Goal: Information Seeking & Learning: Learn about a topic

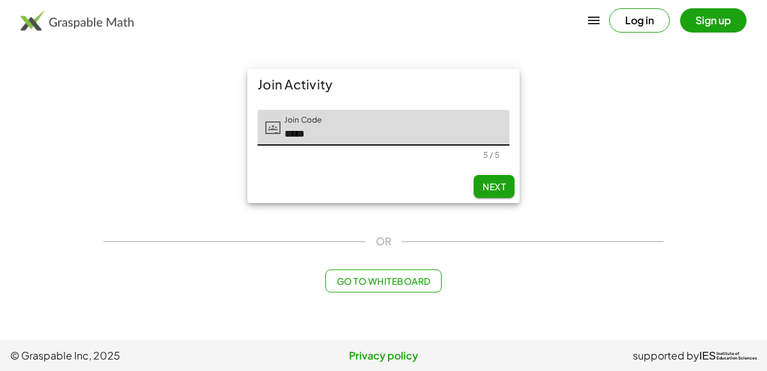
type input "*****"
click at [490, 184] on span "Next" at bounding box center [494, 187] width 23 height 12
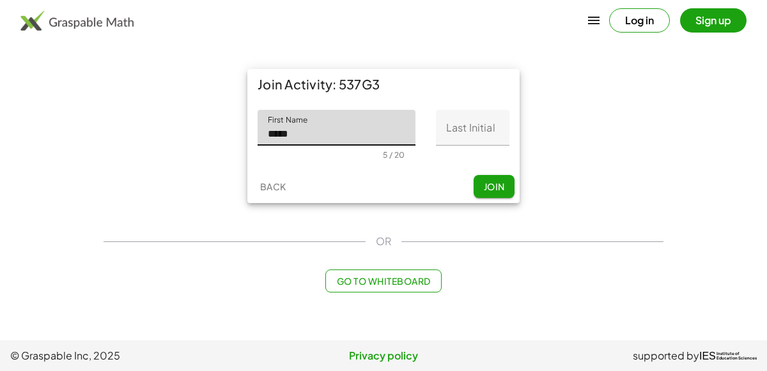
type input "*****"
click at [463, 132] on input "Last Initial" at bounding box center [473, 128] width 74 height 36
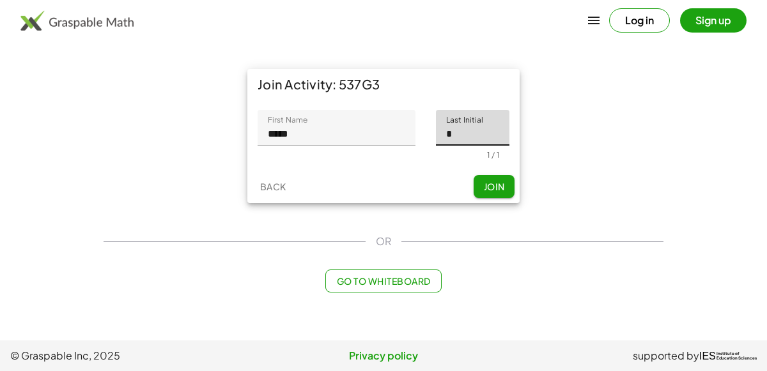
type input "*"
click at [488, 183] on span "Join" at bounding box center [493, 187] width 21 height 12
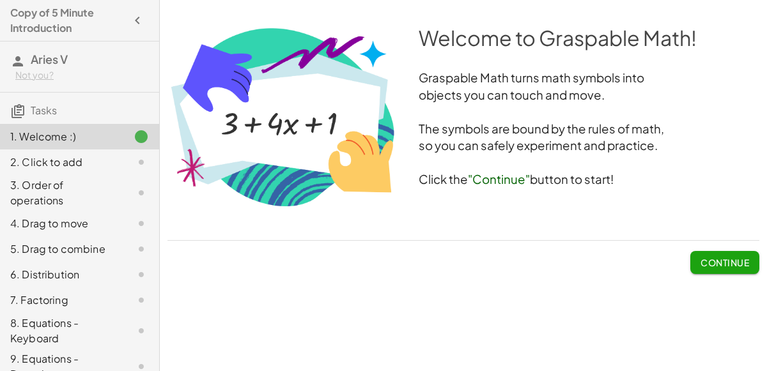
click at [734, 258] on span "Continue" at bounding box center [725, 263] width 49 height 12
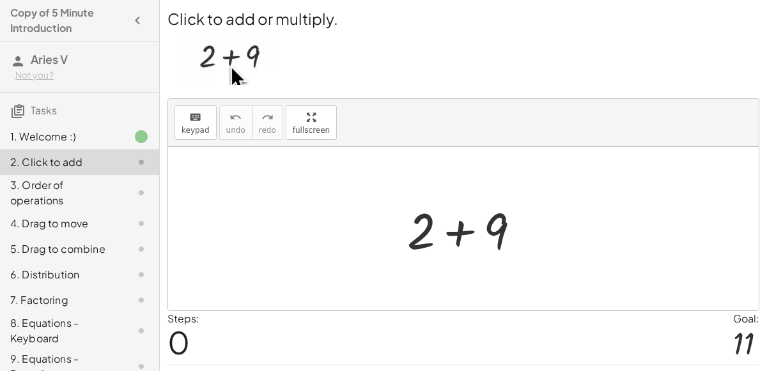
click at [469, 214] on div at bounding box center [469, 229] width 136 height 66
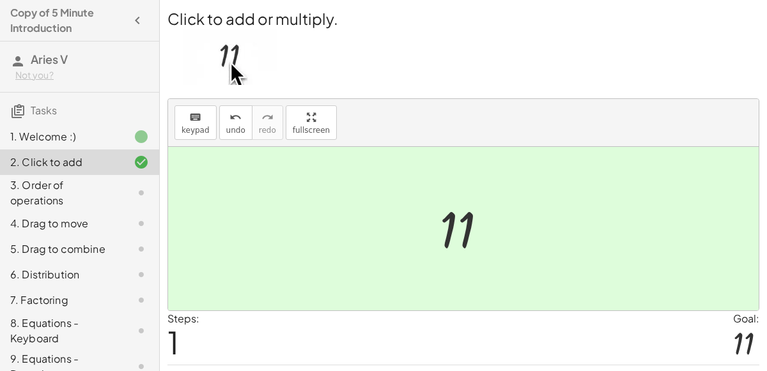
scroll to position [33, 0]
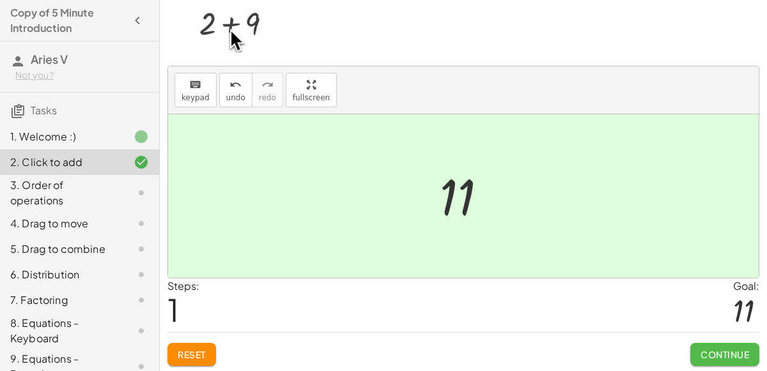
click at [738, 349] on span "Continue" at bounding box center [725, 355] width 49 height 12
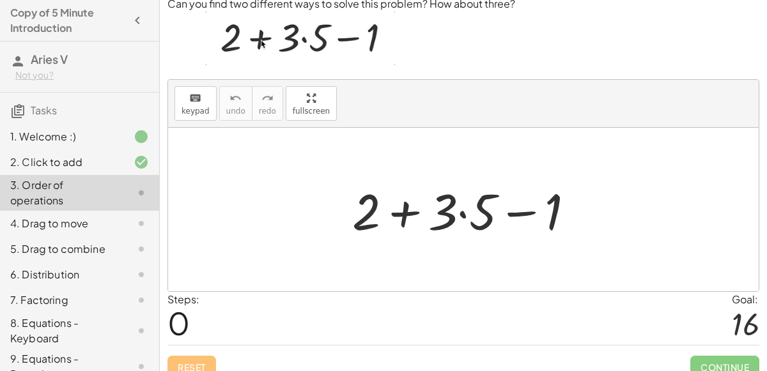
click at [440, 205] on div at bounding box center [468, 210] width 245 height 66
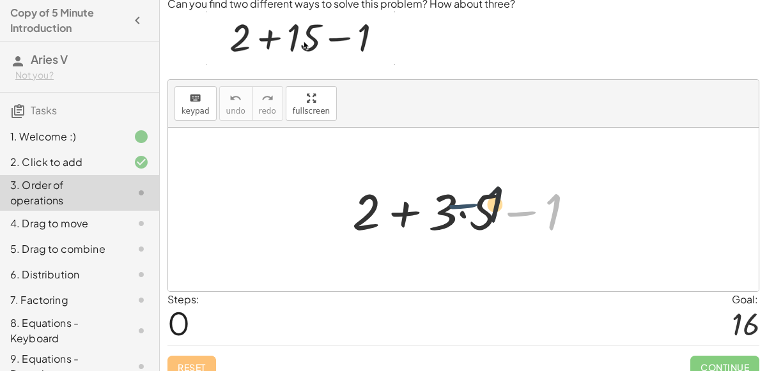
drag, startPoint x: 525, startPoint y: 220, endPoint x: 465, endPoint y: 212, distance: 59.9
click at [465, 212] on div at bounding box center [468, 210] width 245 height 66
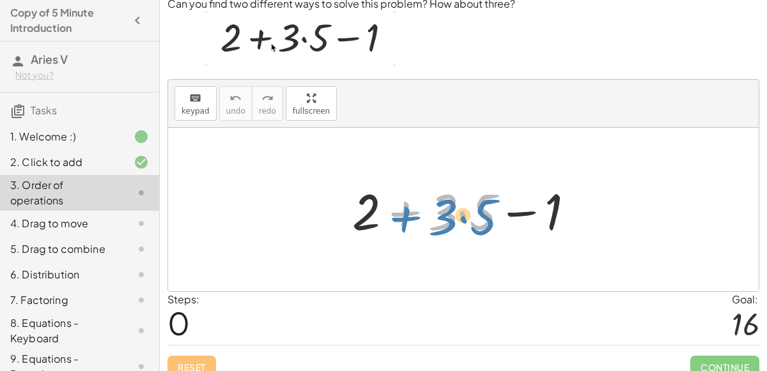
click at [407, 214] on div at bounding box center [468, 210] width 245 height 66
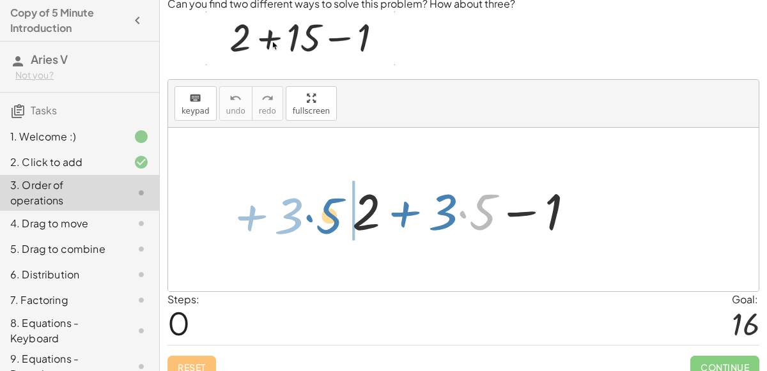
drag, startPoint x: 467, startPoint y: 214, endPoint x: 311, endPoint y: 215, distance: 155.4
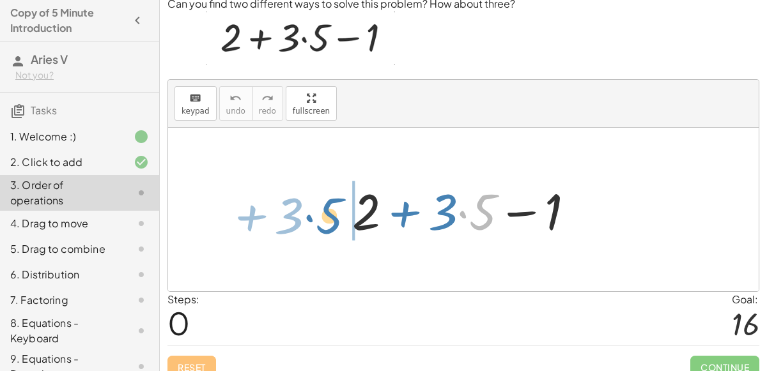
click at [311, 215] on div "· 5 + · 3 + 2 + · 3 · 5 − 1" at bounding box center [463, 210] width 591 height 164
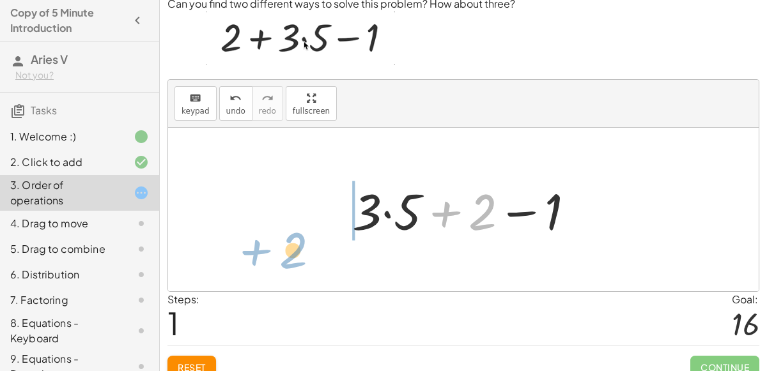
drag, startPoint x: 464, startPoint y: 215, endPoint x: 274, endPoint y: 249, distance: 192.9
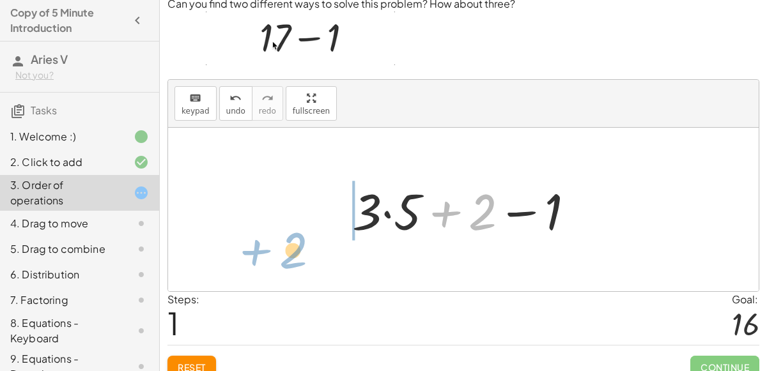
click at [274, 249] on div "+ 2 + · 3 · 5 − 1 + 2 + 2 + · 3 · 5 − 1" at bounding box center [463, 210] width 591 height 164
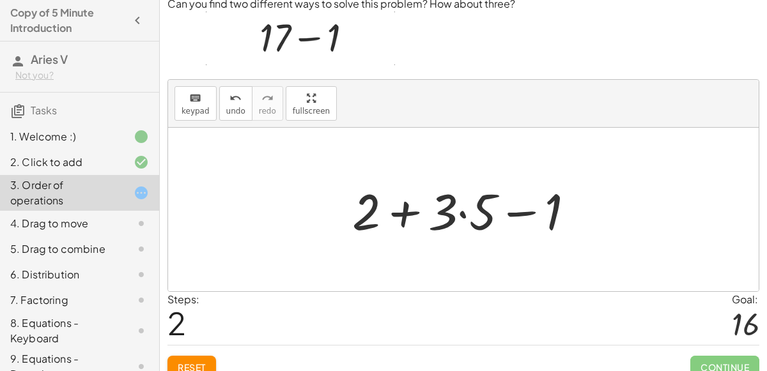
scroll to position [45, 0]
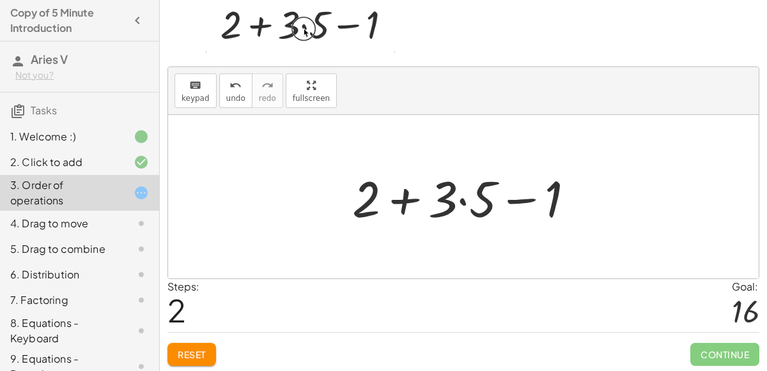
click at [456, 204] on div at bounding box center [468, 197] width 245 height 66
click at [460, 202] on div at bounding box center [468, 197] width 245 height 66
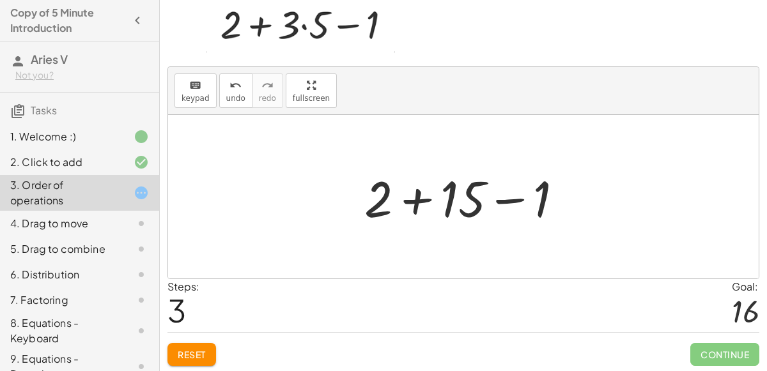
click at [384, 197] on div at bounding box center [469, 197] width 222 height 66
click at [420, 203] on div at bounding box center [469, 197] width 222 height 66
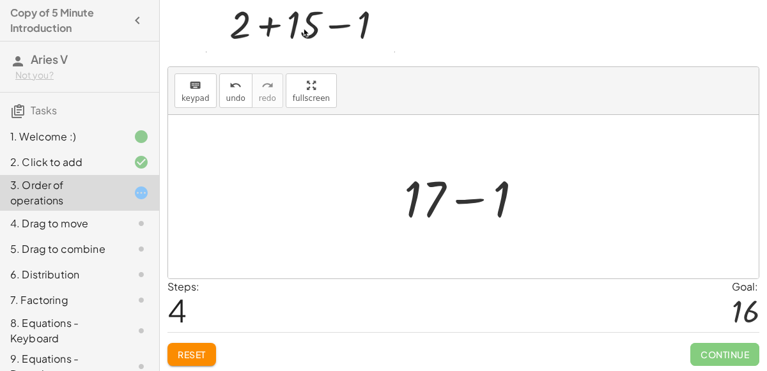
click at [460, 198] on div at bounding box center [469, 197] width 142 height 66
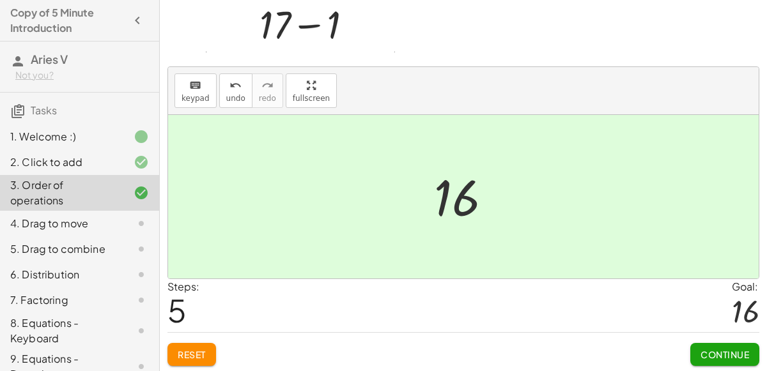
click at [735, 360] on button "Continue" at bounding box center [724, 354] width 69 height 23
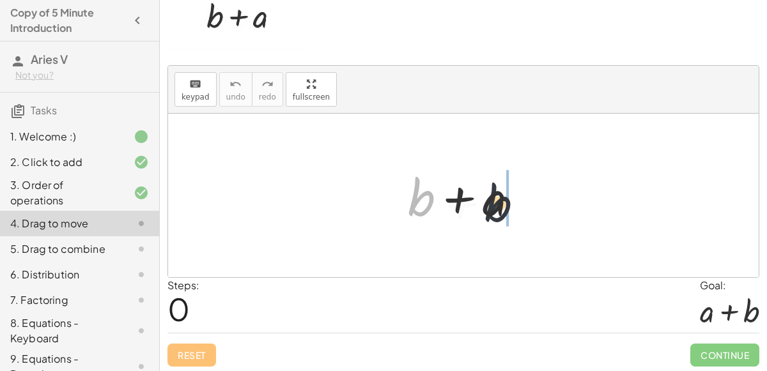
drag, startPoint x: 401, startPoint y: 196, endPoint x: 513, endPoint y: 201, distance: 111.4
click at [513, 201] on div at bounding box center [468, 196] width 134 height 66
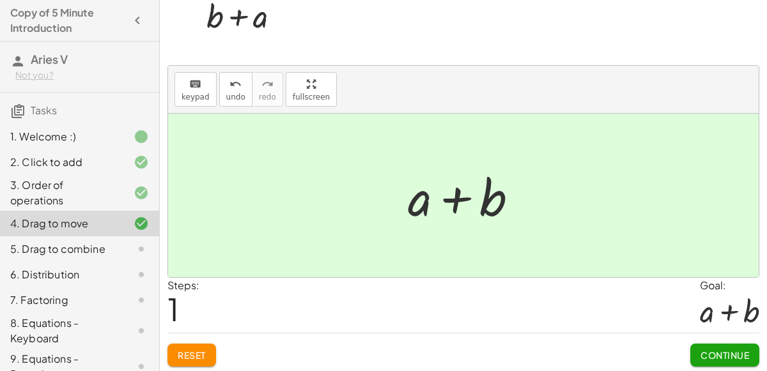
click at [707, 357] on span "Continue" at bounding box center [725, 356] width 49 height 12
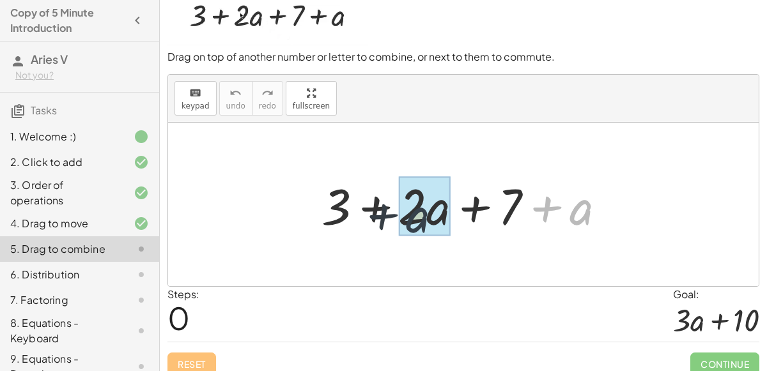
drag, startPoint x: 588, startPoint y: 211, endPoint x: 424, endPoint y: 217, distance: 164.4
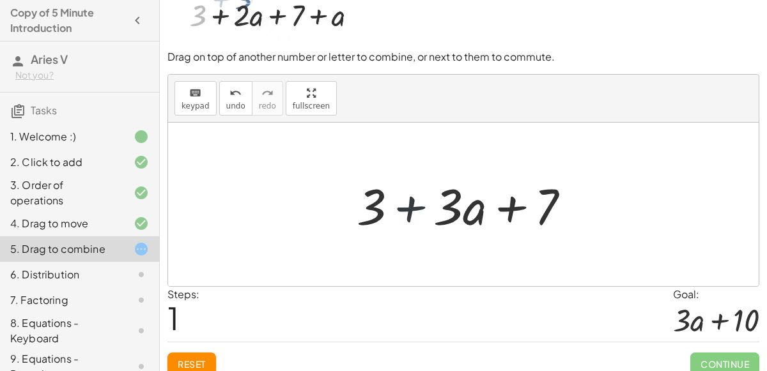
click at [391, 209] on div at bounding box center [468, 205] width 237 height 66
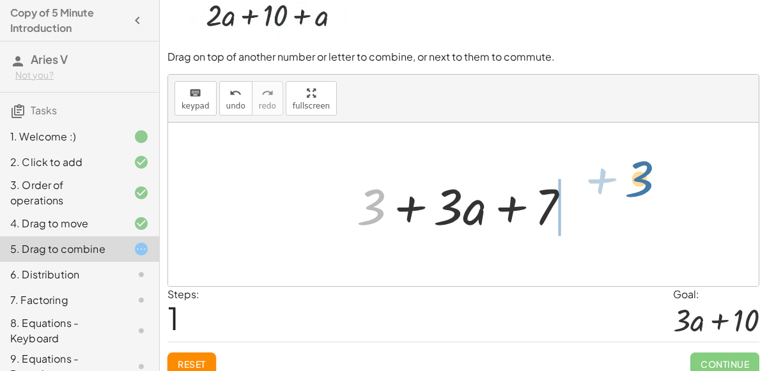
drag, startPoint x: 378, startPoint y: 207, endPoint x: 637, endPoint y: 183, distance: 260.0
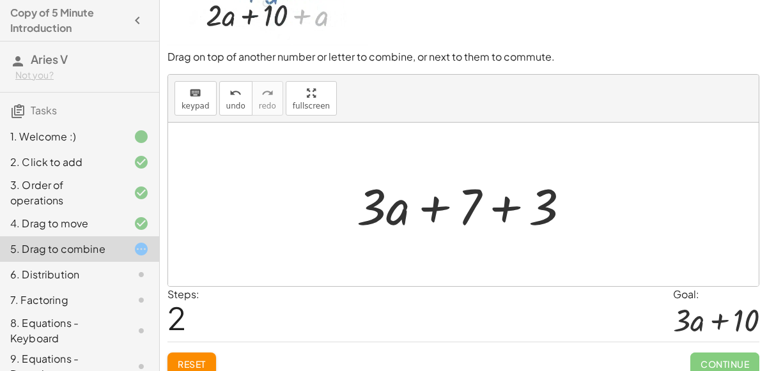
click at [517, 207] on div at bounding box center [468, 205] width 237 height 66
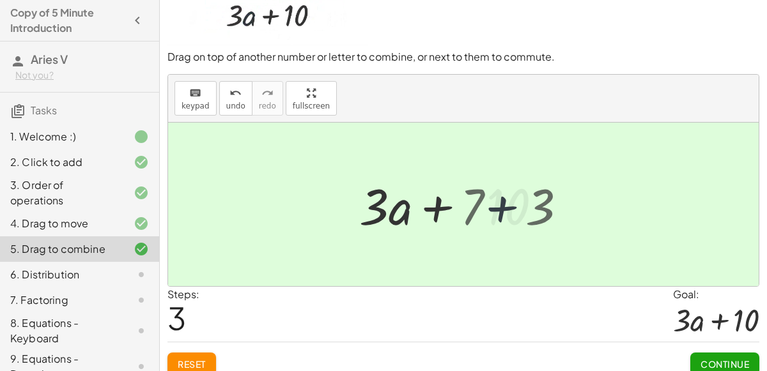
click at [517, 207] on div at bounding box center [469, 205] width 180 height 66
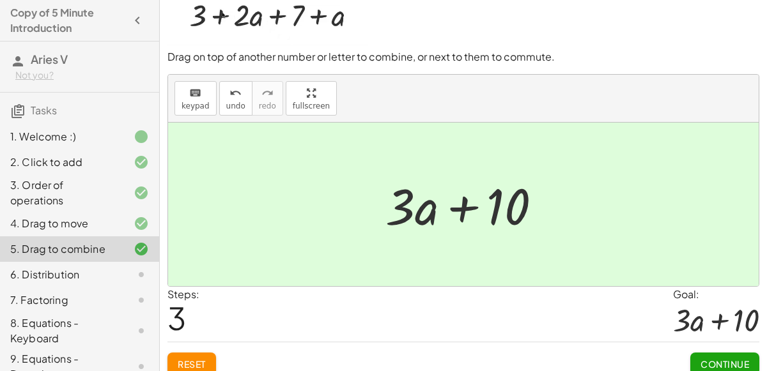
click at [709, 350] on div "Continue" at bounding box center [724, 359] width 69 height 33
click at [710, 355] on button "Continue" at bounding box center [724, 364] width 69 height 23
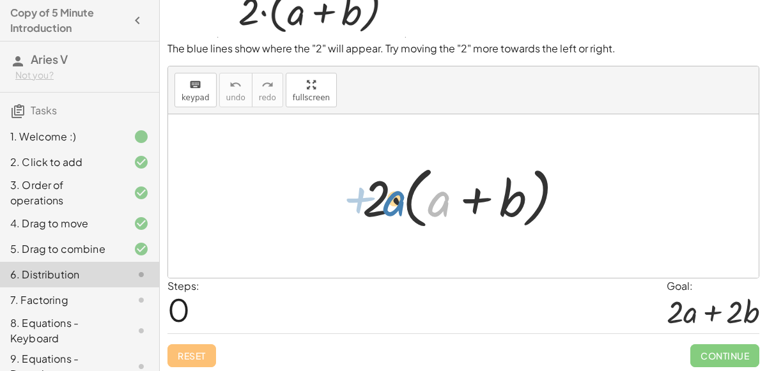
drag, startPoint x: 438, startPoint y: 208, endPoint x: 393, endPoint y: 206, distance: 44.8
click at [393, 206] on div at bounding box center [468, 197] width 224 height 74
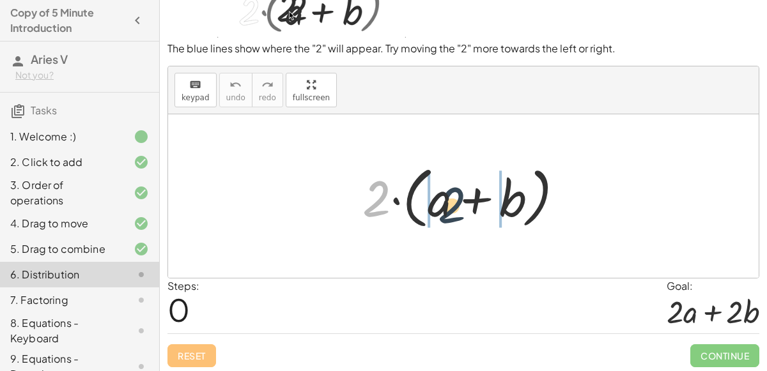
drag, startPoint x: 368, startPoint y: 199, endPoint x: 449, endPoint y: 205, distance: 81.4
click at [449, 205] on div at bounding box center [468, 197] width 224 height 74
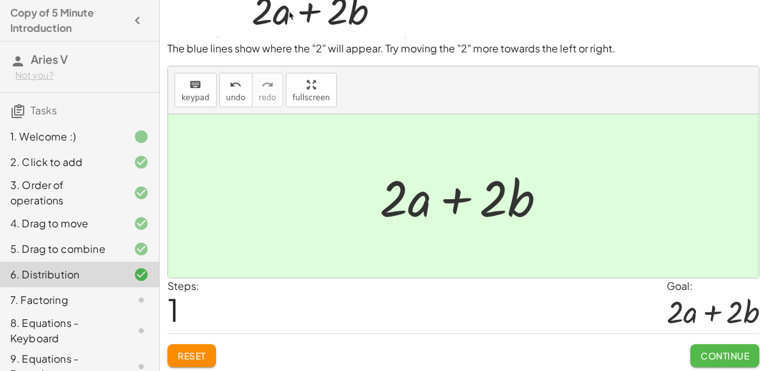
click at [754, 347] on button "Continue" at bounding box center [724, 356] width 69 height 23
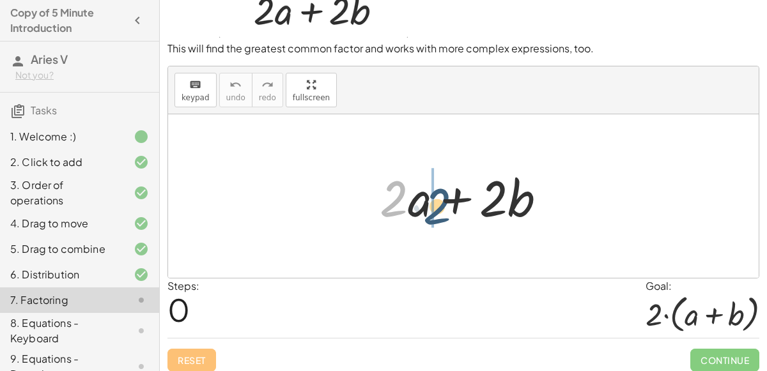
drag, startPoint x: 398, startPoint y: 201, endPoint x: 442, endPoint y: 207, distance: 44.6
click at [442, 207] on div at bounding box center [468, 197] width 190 height 66
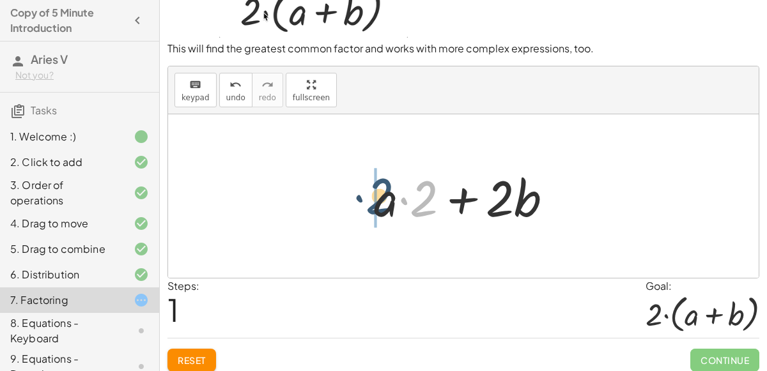
drag, startPoint x: 429, startPoint y: 196, endPoint x: 383, endPoint y: 194, distance: 46.1
click at [383, 194] on div at bounding box center [469, 197] width 202 height 66
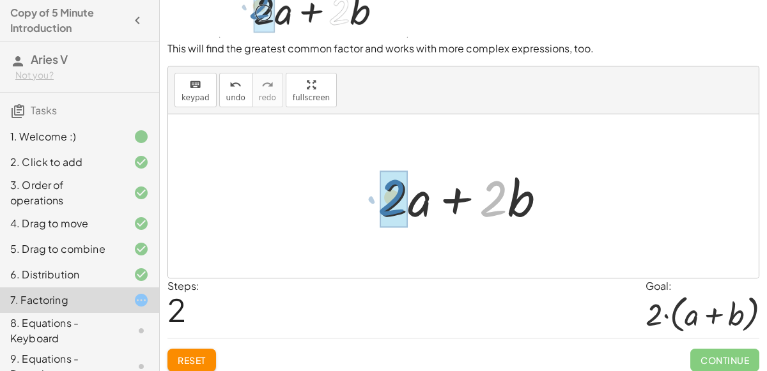
drag, startPoint x: 490, startPoint y: 196, endPoint x: 387, endPoint y: 194, distance: 102.3
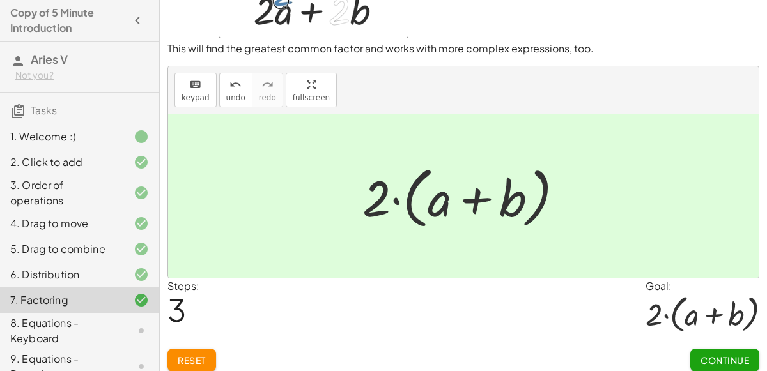
click at [726, 350] on button "Continue" at bounding box center [724, 360] width 69 height 23
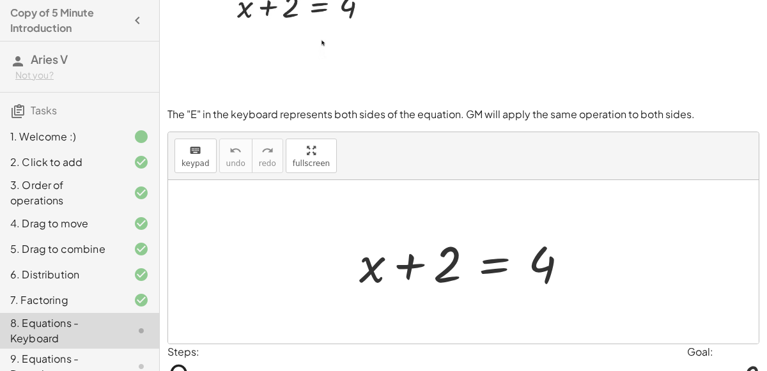
scroll to position [111, 0]
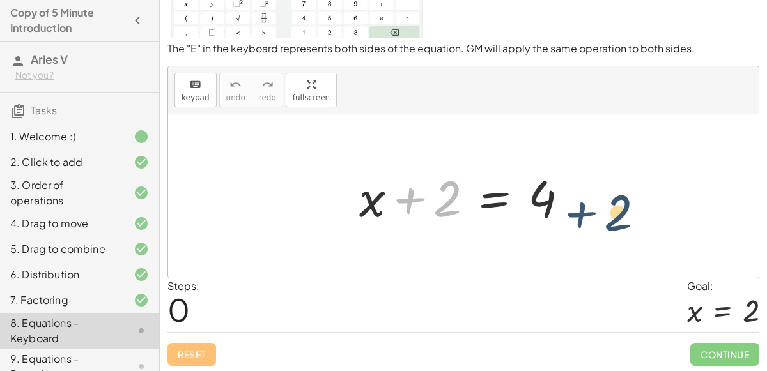
drag, startPoint x: 412, startPoint y: 198, endPoint x: 610, endPoint y: 208, distance: 198.4
click at [610, 208] on div "+ 2 + x + 2 = 4" at bounding box center [463, 196] width 591 height 164
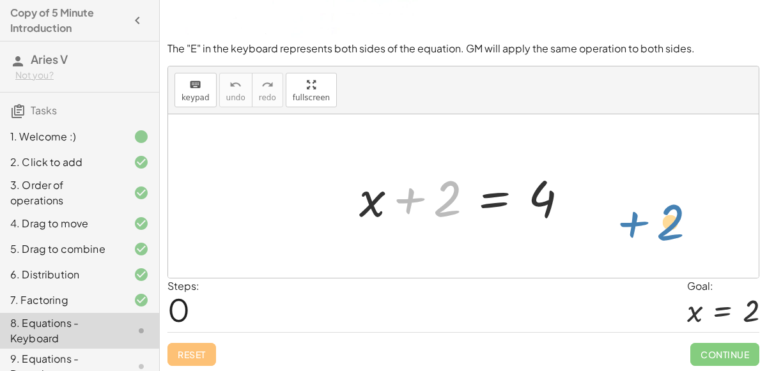
drag, startPoint x: 424, startPoint y: 208, endPoint x: 650, endPoint y: 231, distance: 226.2
click at [650, 231] on div "+ 2 + x + 2 = 4" at bounding box center [463, 196] width 591 height 164
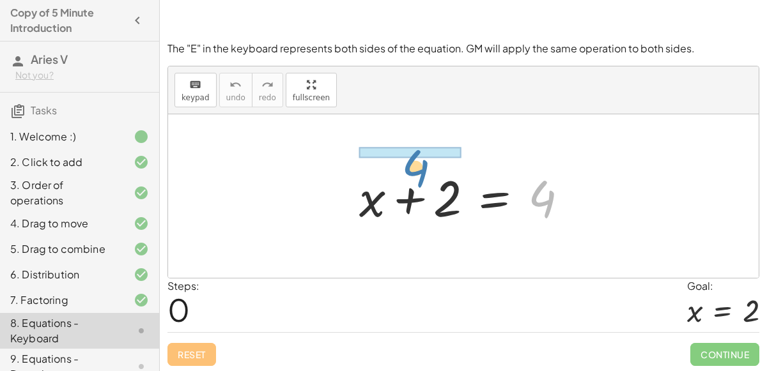
drag, startPoint x: 541, startPoint y: 196, endPoint x: 414, endPoint y: 161, distance: 131.8
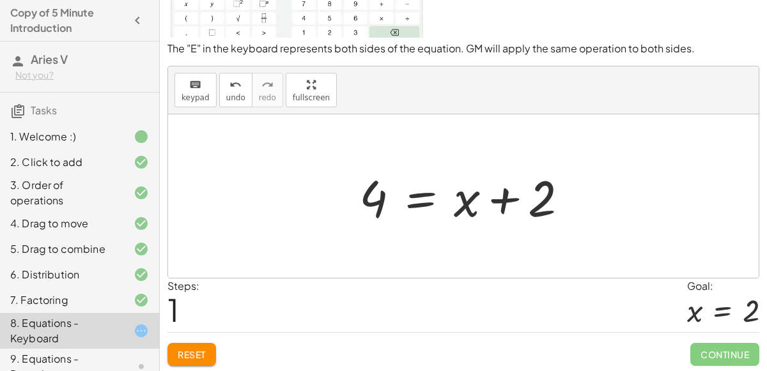
click at [504, 201] on div at bounding box center [469, 197] width 232 height 66
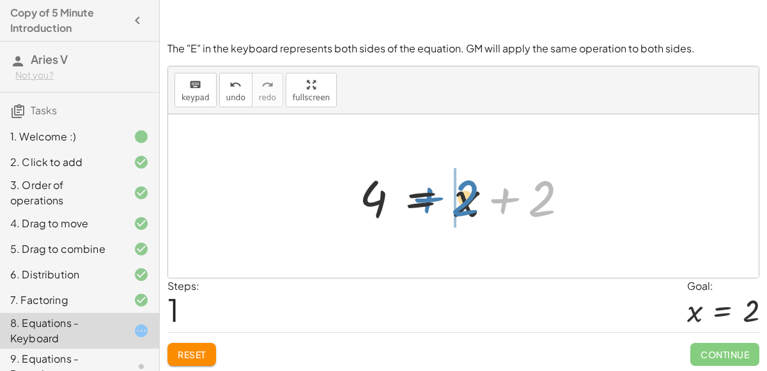
drag, startPoint x: 547, startPoint y: 193, endPoint x: 470, endPoint y: 192, distance: 76.7
click at [470, 192] on div at bounding box center [469, 197] width 232 height 66
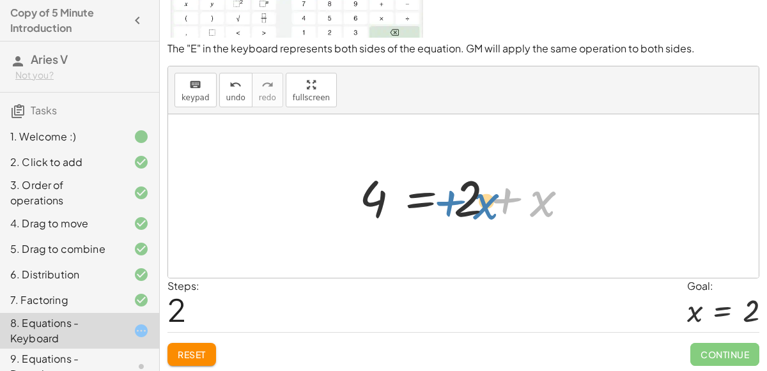
drag, startPoint x: 531, startPoint y: 198, endPoint x: 463, endPoint y: 200, distance: 67.2
click at [463, 200] on div at bounding box center [469, 197] width 232 height 66
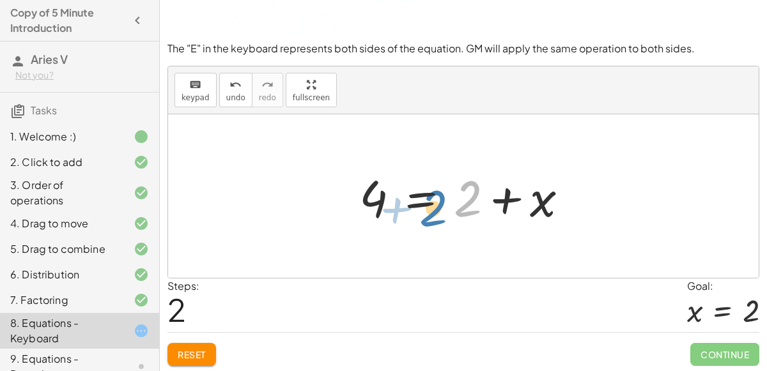
drag, startPoint x: 475, startPoint y: 193, endPoint x: 439, endPoint y: 202, distance: 36.9
click at [439, 202] on div at bounding box center [469, 197] width 232 height 66
drag, startPoint x: 467, startPoint y: 202, endPoint x: 345, endPoint y: 195, distance: 122.3
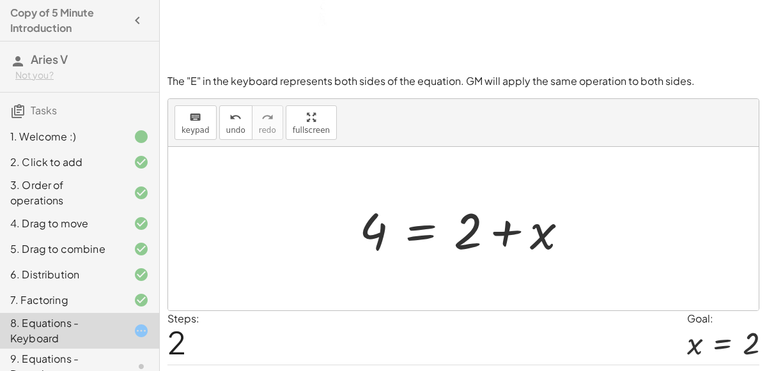
scroll to position [0, 0]
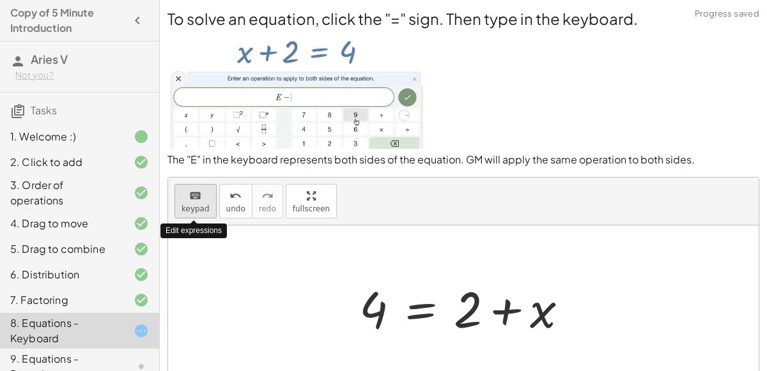
click at [200, 199] on div "keyboard" at bounding box center [196, 195] width 28 height 15
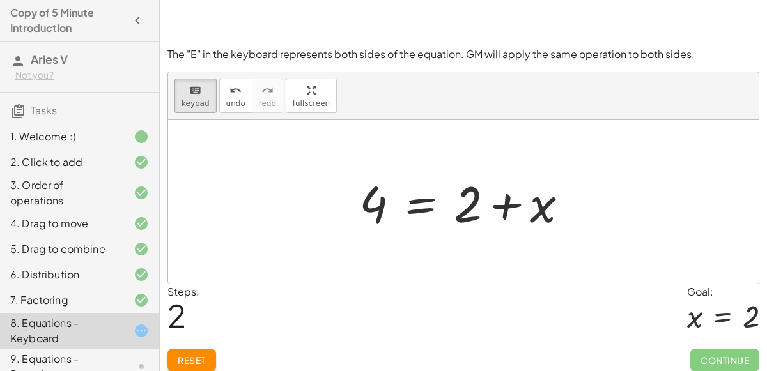
scroll to position [37, 0]
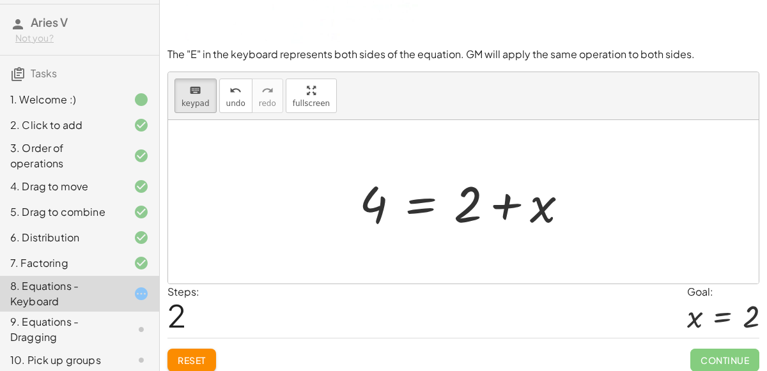
click at [194, 351] on button "Reset" at bounding box center [191, 360] width 49 height 23
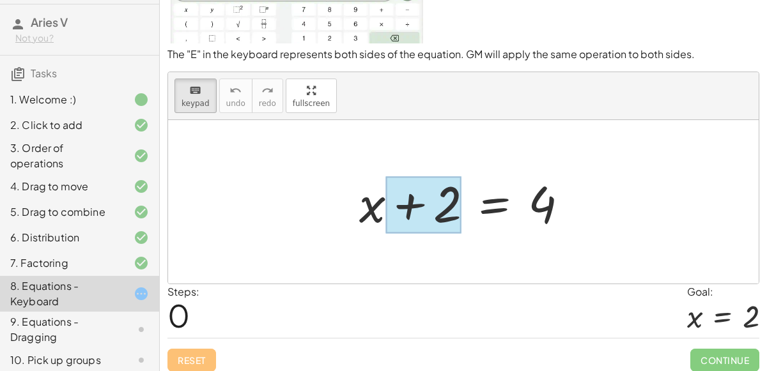
click at [452, 210] on div at bounding box center [423, 204] width 76 height 57
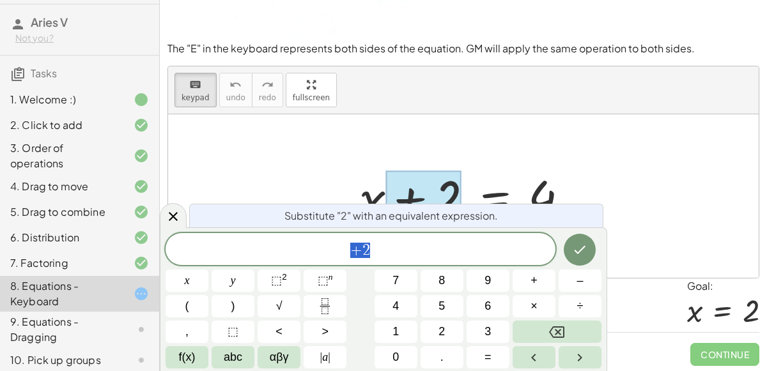
scroll to position [107, 0]
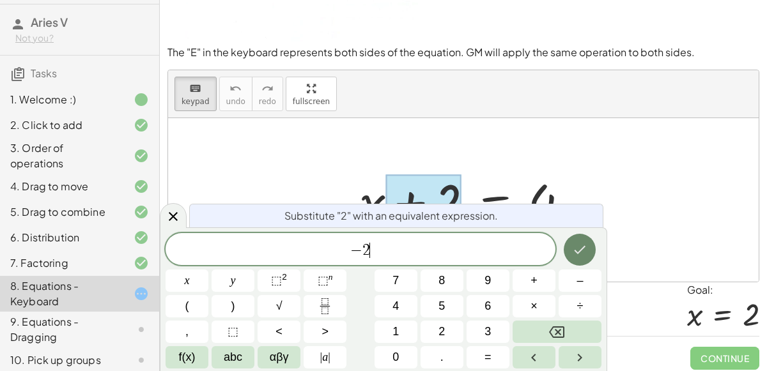
click at [593, 248] on button "Done" at bounding box center [580, 250] width 32 height 32
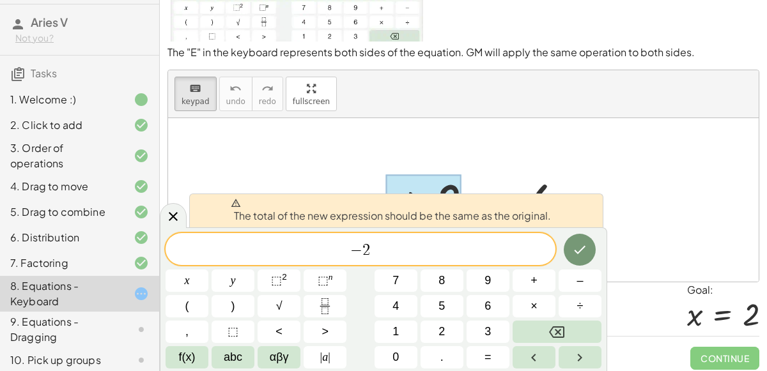
drag, startPoint x: 448, startPoint y: 190, endPoint x: 633, endPoint y: 186, distance: 184.8
click at [633, 186] on div "+ x + 2 = 4" at bounding box center [463, 200] width 591 height 164
click at [579, 246] on icon "Done" at bounding box center [579, 249] width 15 height 15
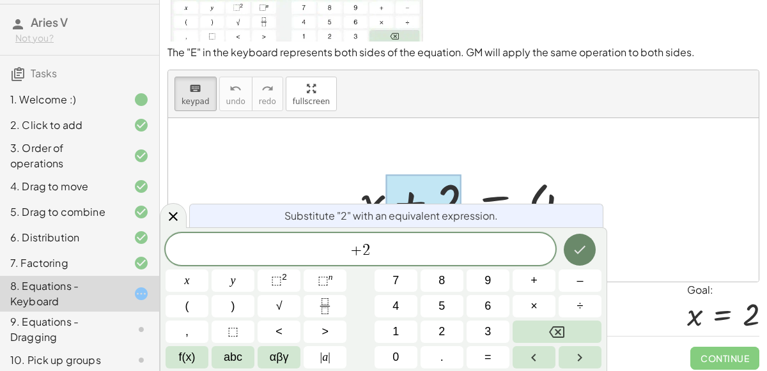
click at [572, 253] on button "Done" at bounding box center [580, 250] width 32 height 32
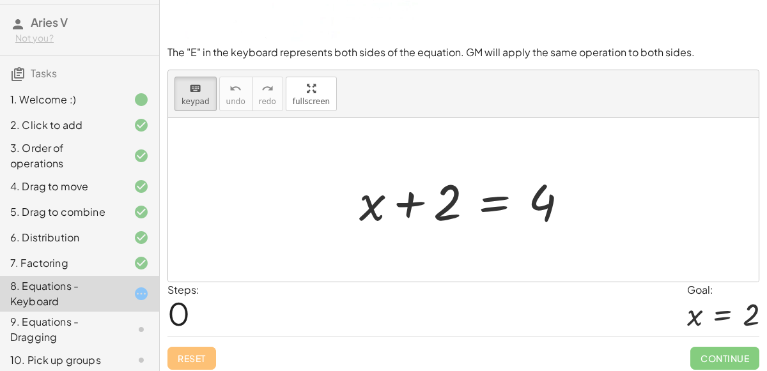
drag, startPoint x: 426, startPoint y: 196, endPoint x: 563, endPoint y: 198, distance: 136.2
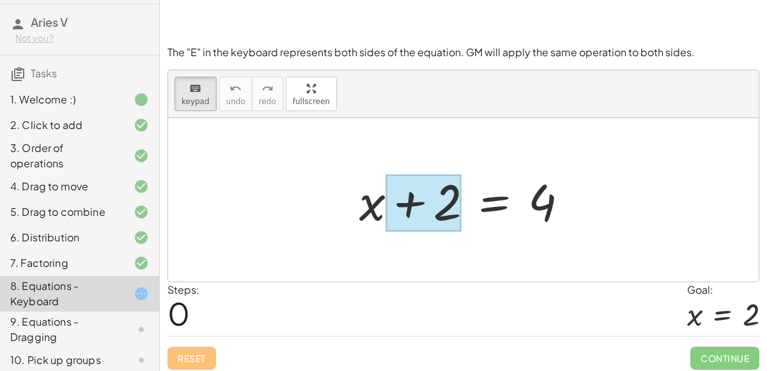
click at [416, 219] on div at bounding box center [423, 203] width 76 height 57
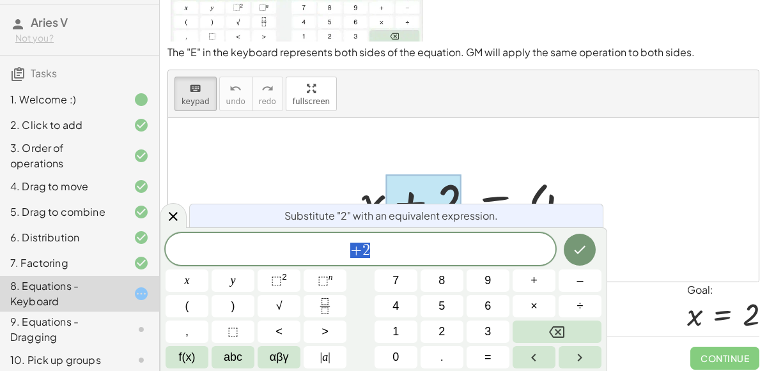
click at [680, 185] on div at bounding box center [463, 200] width 591 height 164
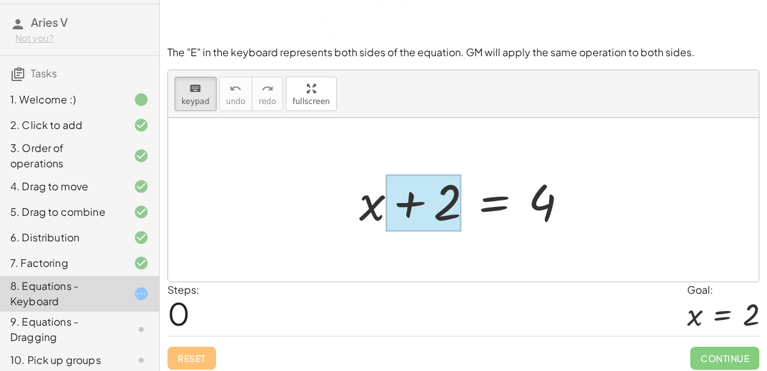
scroll to position [0, 0]
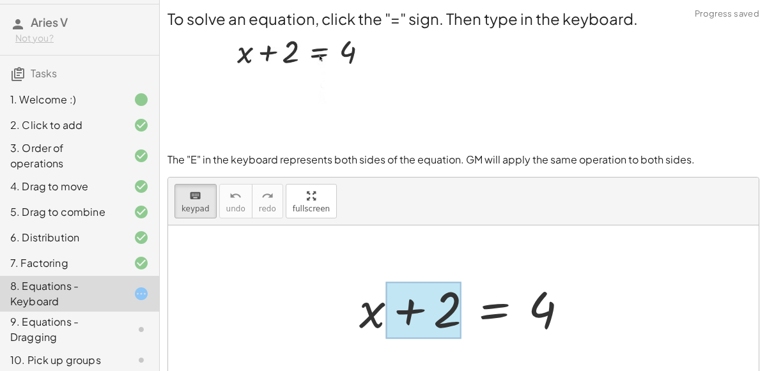
drag, startPoint x: 539, startPoint y: 304, endPoint x: 458, endPoint y: 302, distance: 80.6
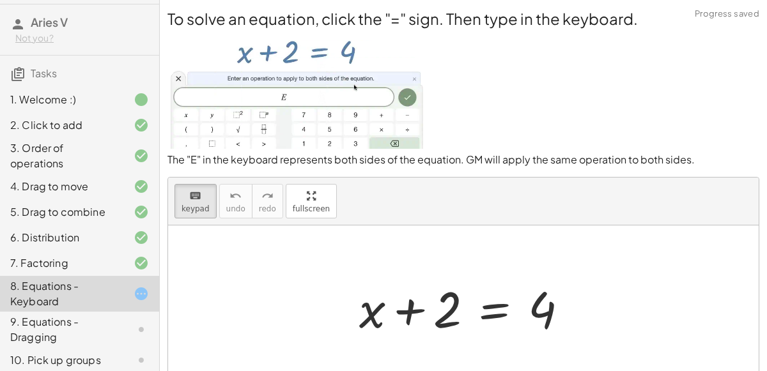
click at [562, 304] on div at bounding box center [469, 308] width 232 height 66
click at [556, 303] on div at bounding box center [469, 308] width 232 height 66
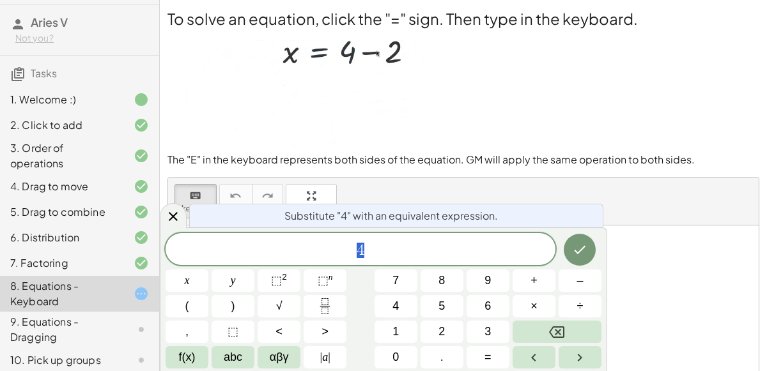
click at [620, 274] on div at bounding box center [463, 308] width 591 height 164
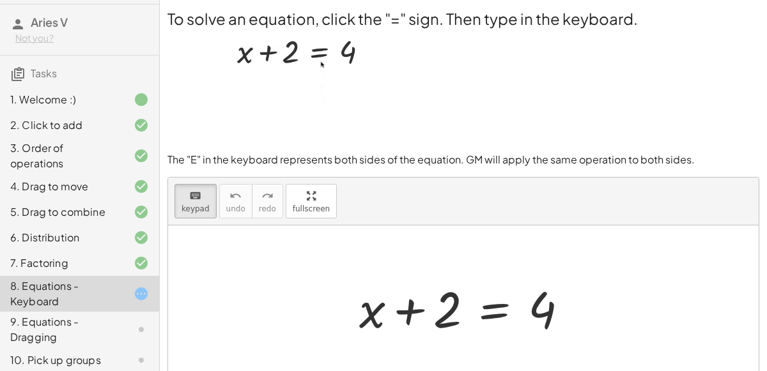
scroll to position [111, 0]
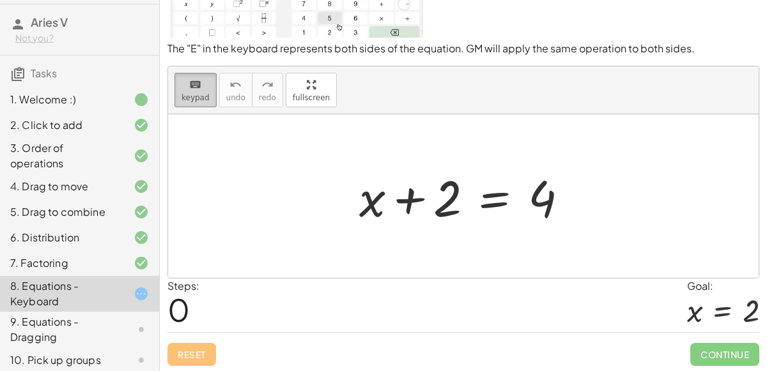
click at [198, 89] on icon "keyboard" at bounding box center [195, 84] width 12 height 15
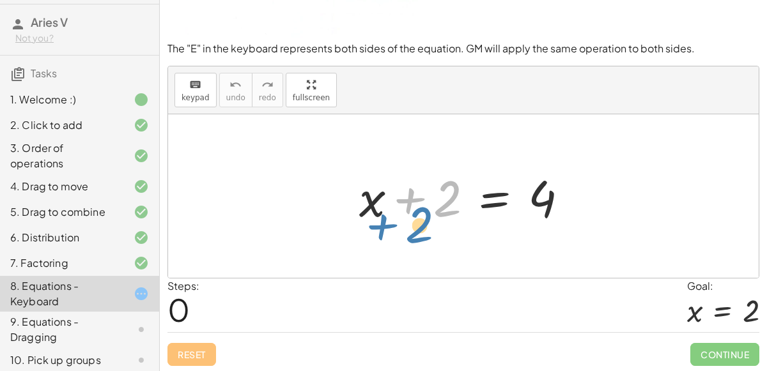
drag, startPoint x: 434, startPoint y: 190, endPoint x: 401, endPoint y: 214, distance: 40.7
click at [401, 214] on div at bounding box center [469, 197] width 232 height 66
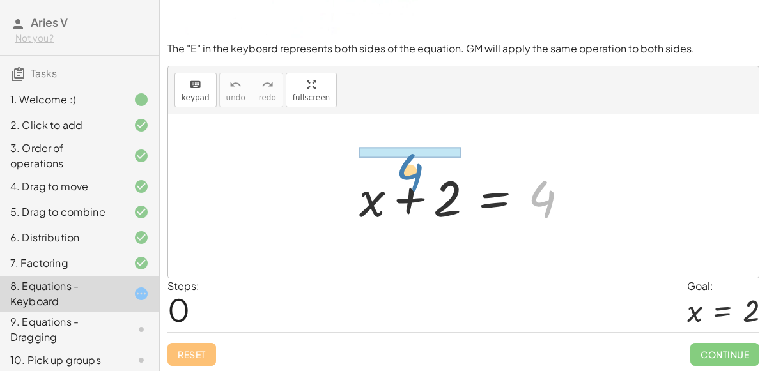
drag, startPoint x: 547, startPoint y: 185, endPoint x: 412, endPoint y: 157, distance: 137.8
click at [412, 157] on div "4 + x + 2 = 4" at bounding box center [463, 196] width 591 height 164
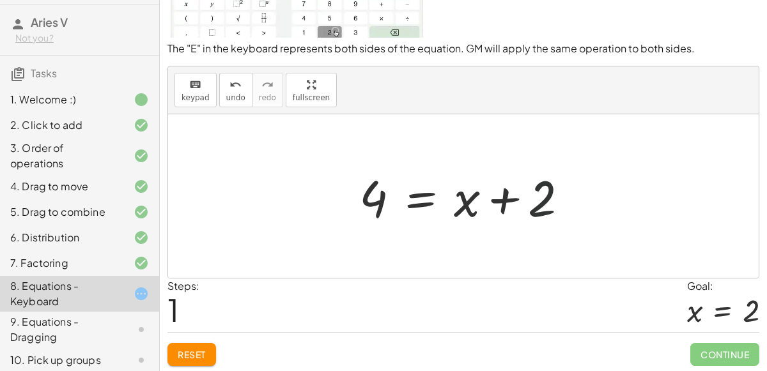
click at [528, 203] on div at bounding box center [469, 197] width 232 height 66
click at [536, 202] on div at bounding box center [469, 197] width 232 height 66
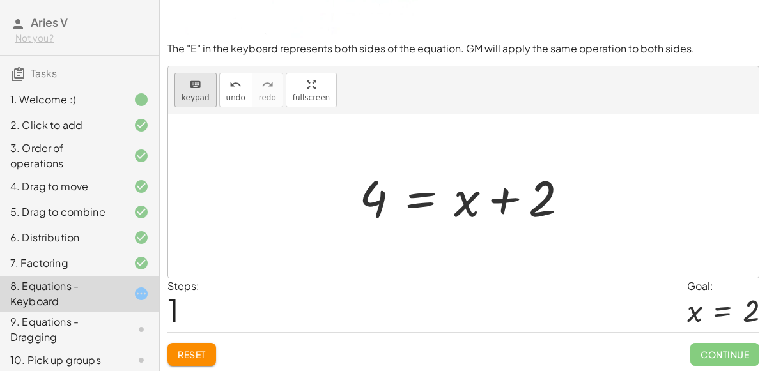
click at [194, 93] on span "keypad" at bounding box center [196, 97] width 28 height 9
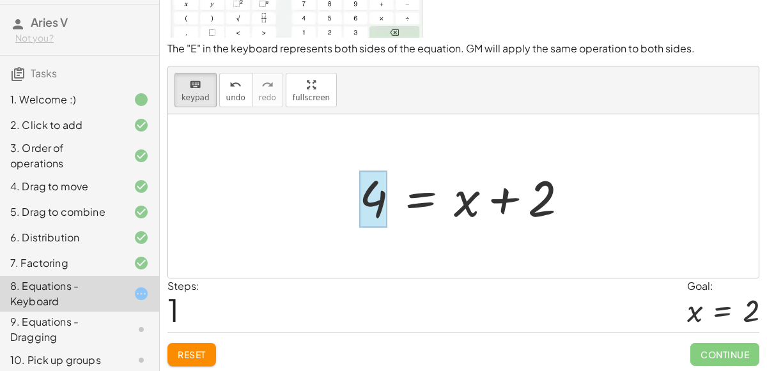
click at [378, 192] on div at bounding box center [373, 199] width 28 height 57
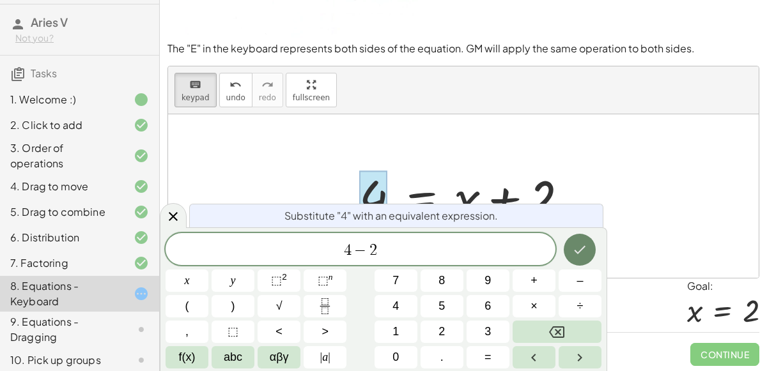
click at [579, 245] on icon "Done" at bounding box center [579, 249] width 15 height 15
click at [566, 251] on button "Done" at bounding box center [580, 250] width 32 height 32
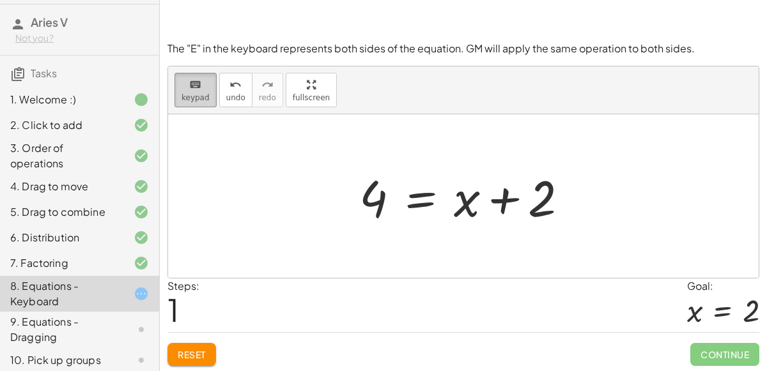
click at [208, 98] on button "keyboard keypad" at bounding box center [196, 90] width 42 height 35
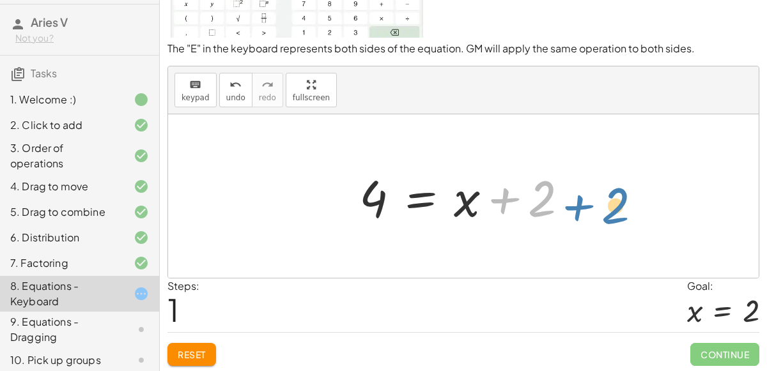
drag, startPoint x: 536, startPoint y: 209, endPoint x: 612, endPoint y: 216, distance: 75.8
click at [612, 216] on div "+ x + 2 = 4 + 2 4 = + x + 2" at bounding box center [463, 196] width 591 height 164
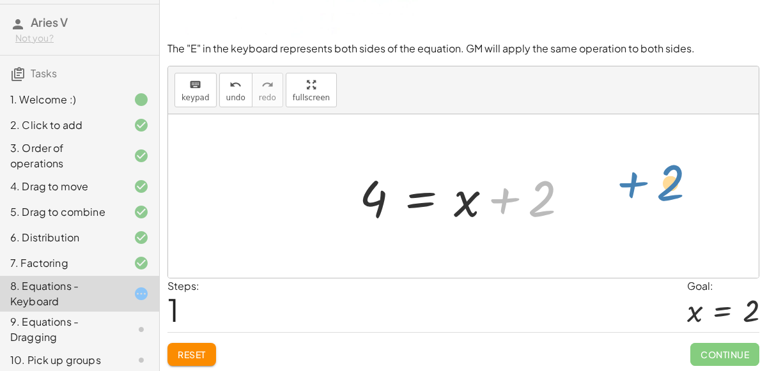
drag, startPoint x: 507, startPoint y: 198, endPoint x: 646, endPoint y: 182, distance: 139.6
click at [646, 182] on div "+ x + 2 = 4 + 2 4 = + x + 2" at bounding box center [463, 196] width 591 height 164
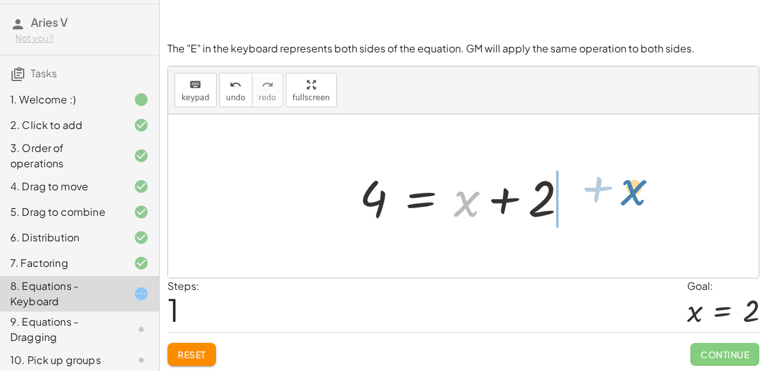
drag, startPoint x: 462, startPoint y: 210, endPoint x: 628, endPoint y: 198, distance: 166.0
click at [628, 198] on div "+ x + 2 = 4 + x 4 = + x + 2" at bounding box center [463, 196] width 591 height 164
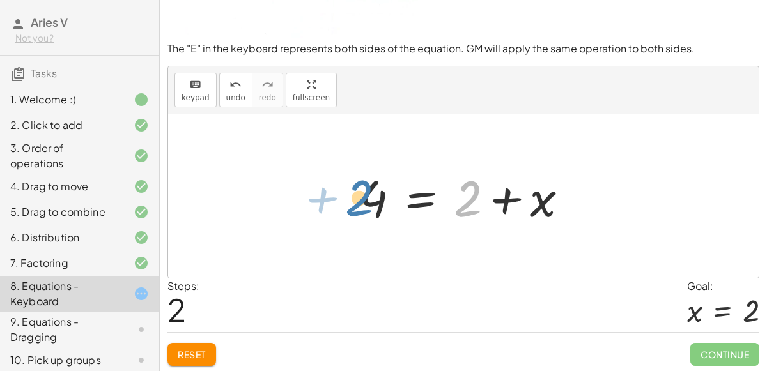
drag, startPoint x: 474, startPoint y: 191, endPoint x: 365, endPoint y: 189, distance: 108.7
click at [365, 189] on div at bounding box center [469, 197] width 232 height 66
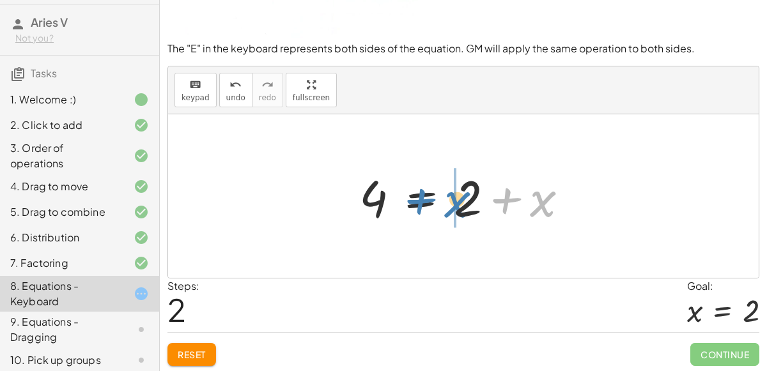
drag, startPoint x: 550, startPoint y: 195, endPoint x: 460, endPoint y: 193, distance: 90.2
click at [460, 193] on div at bounding box center [469, 197] width 232 height 66
drag, startPoint x: 549, startPoint y: 198, endPoint x: 444, endPoint y: 199, distance: 104.2
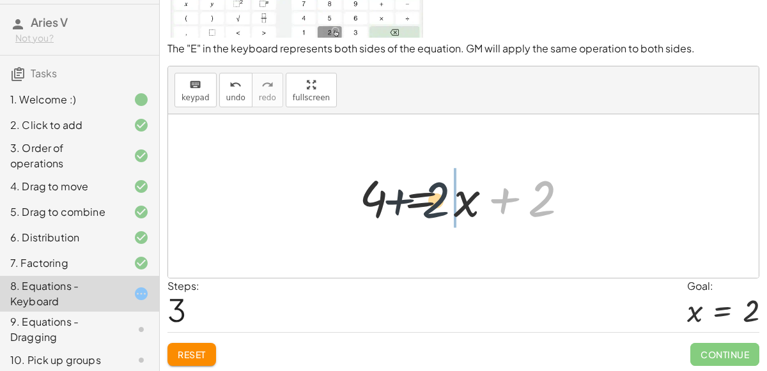
click at [444, 199] on div at bounding box center [469, 197] width 232 height 66
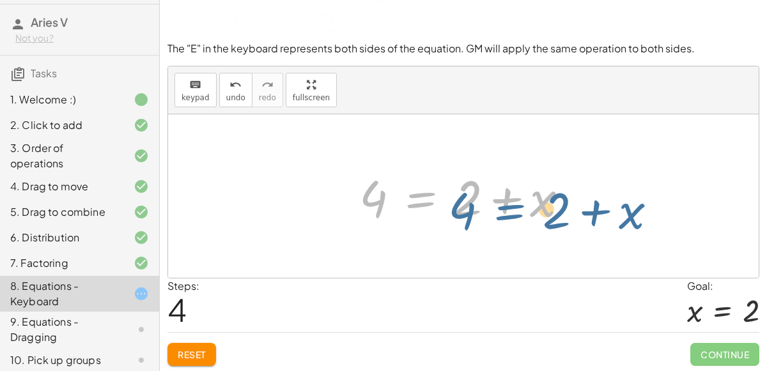
drag, startPoint x: 452, startPoint y: 199, endPoint x: 398, endPoint y: 201, distance: 54.4
click at [398, 201] on div at bounding box center [469, 197] width 232 height 66
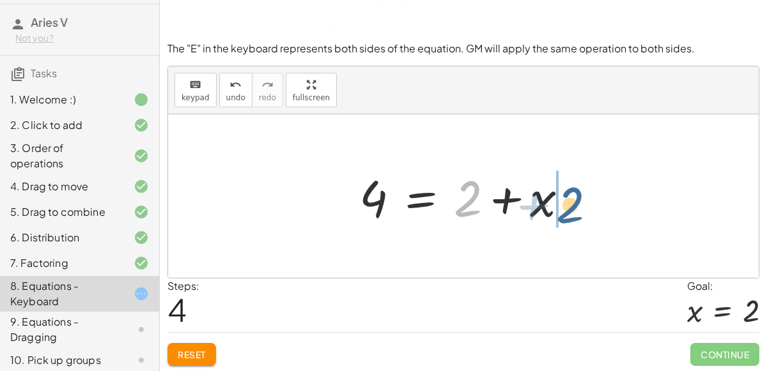
drag, startPoint x: 460, startPoint y: 203, endPoint x: 570, endPoint y: 209, distance: 109.5
click at [570, 209] on div at bounding box center [469, 197] width 232 height 66
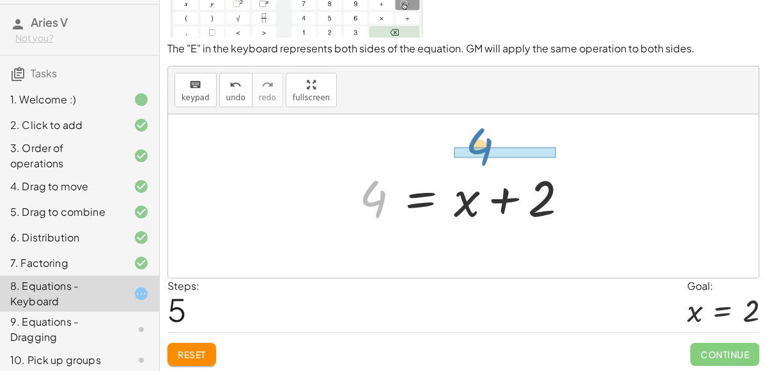
drag, startPoint x: 379, startPoint y: 195, endPoint x: 486, endPoint y: 143, distance: 118.9
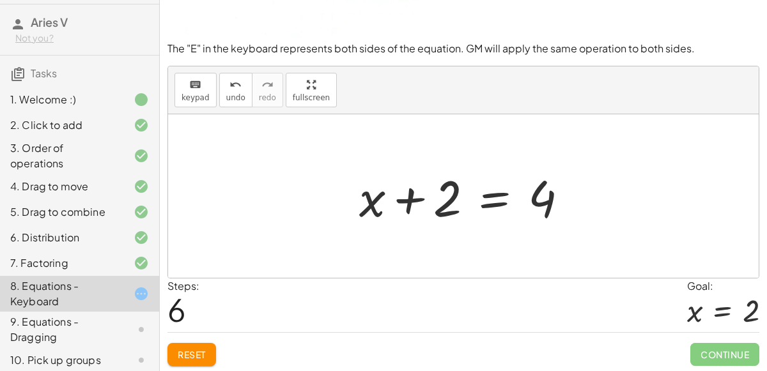
click at [207, 355] on button "Reset" at bounding box center [191, 354] width 49 height 23
click at [212, 341] on div "Reset Continue" at bounding box center [463, 349] width 592 height 34
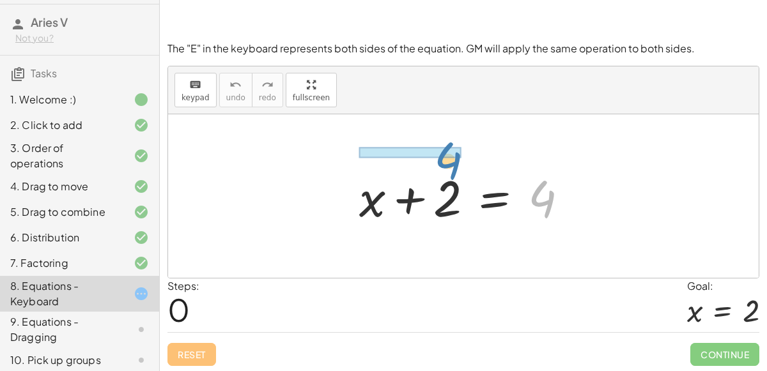
drag, startPoint x: 549, startPoint y: 199, endPoint x: 451, endPoint y: 157, distance: 106.3
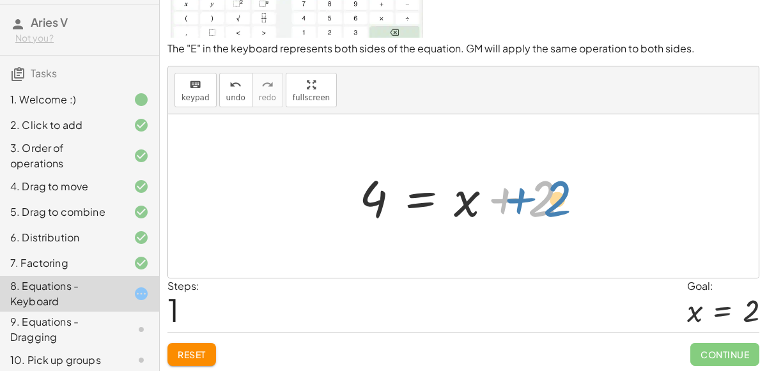
drag, startPoint x: 531, startPoint y: 197, endPoint x: 632, endPoint y: 198, distance: 101.7
click at [632, 198] on div "+ x + 2 = 4 + 2 + x + 2 = 4" at bounding box center [463, 196] width 591 height 164
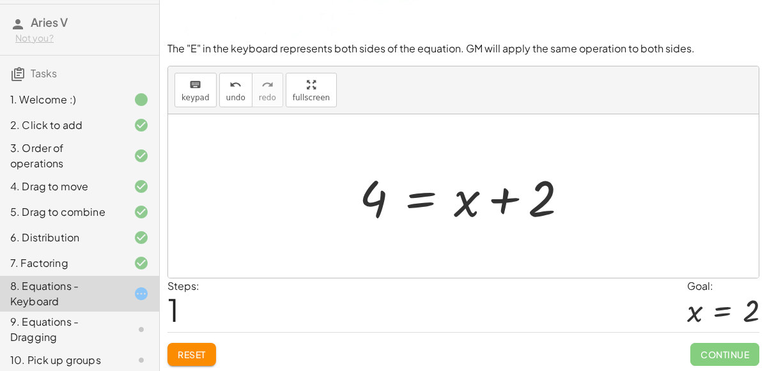
click at [205, 343] on button "Reset" at bounding box center [191, 354] width 49 height 23
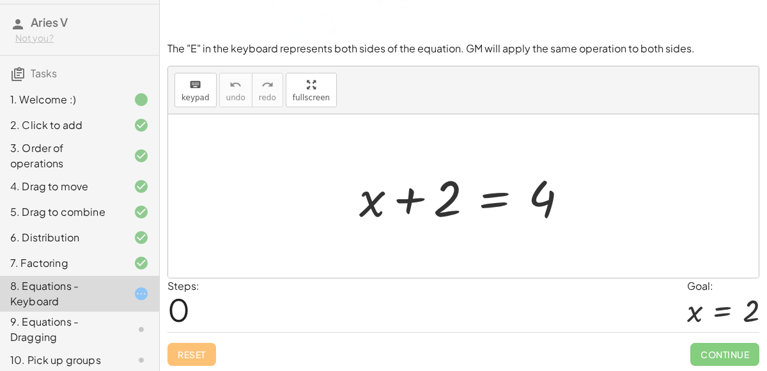
click at [430, 201] on div at bounding box center [469, 197] width 232 height 66
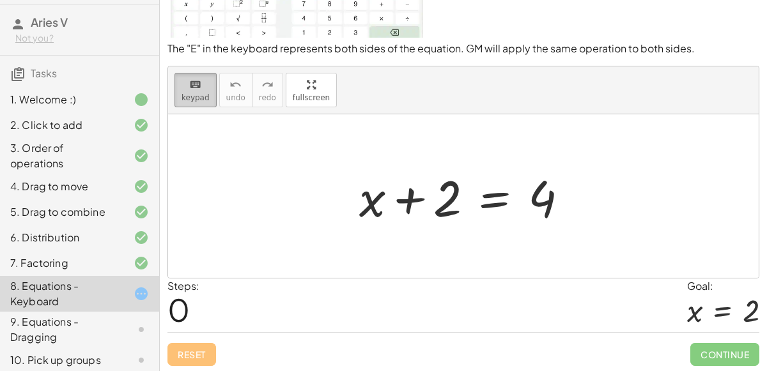
click at [205, 98] on span "keypad" at bounding box center [196, 97] width 28 height 9
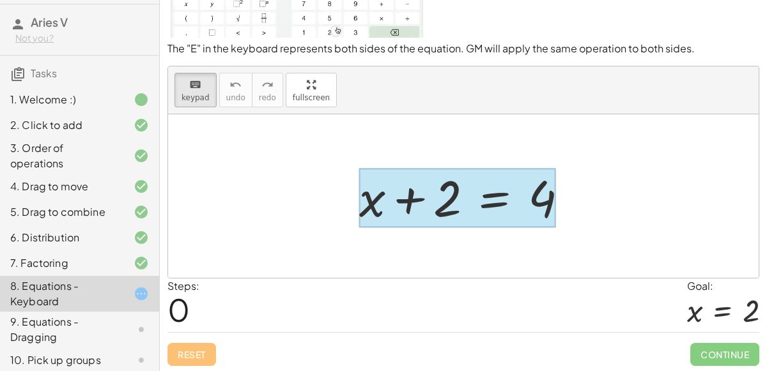
click at [467, 190] on div at bounding box center [457, 197] width 197 height 59
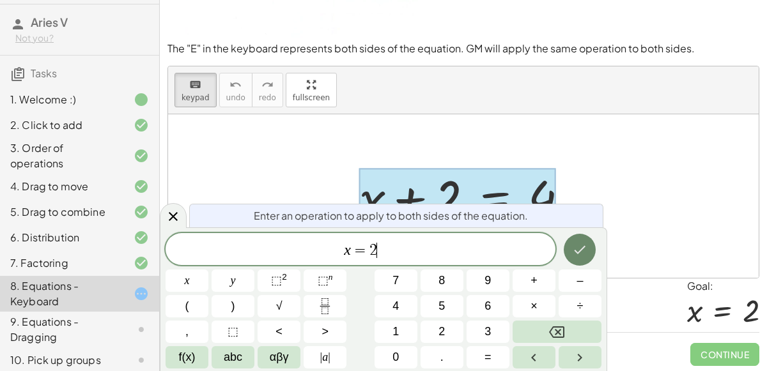
click at [585, 240] on button "Done" at bounding box center [580, 250] width 32 height 32
click at [584, 240] on button "Done" at bounding box center [580, 250] width 32 height 32
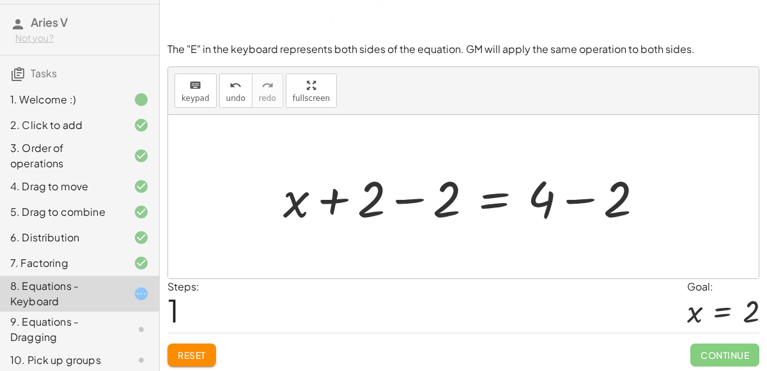
click at [428, 185] on div at bounding box center [469, 197] width 384 height 66
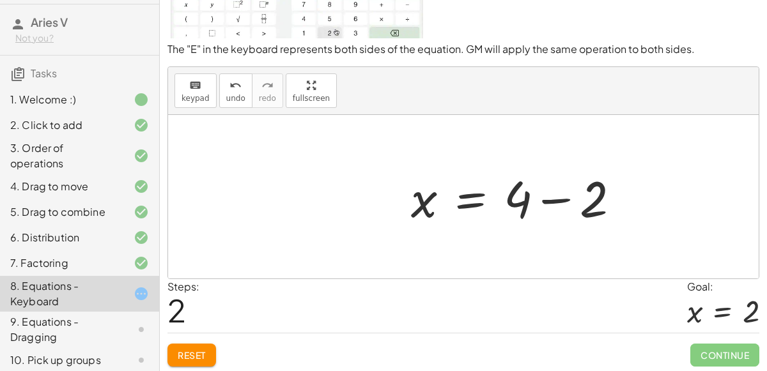
click at [541, 203] on div at bounding box center [521, 197] width 232 height 66
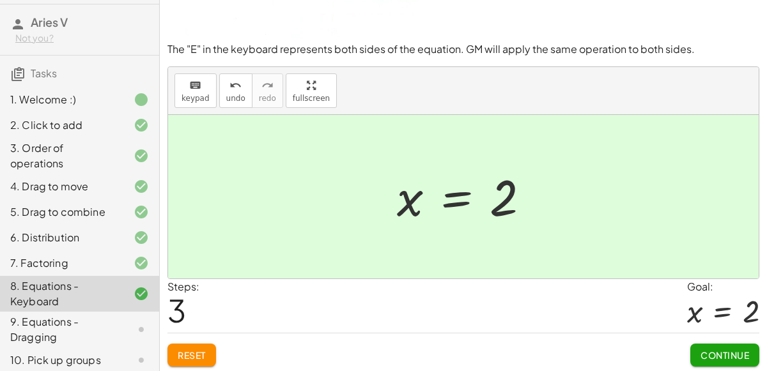
click at [697, 355] on button "Continue" at bounding box center [724, 355] width 69 height 23
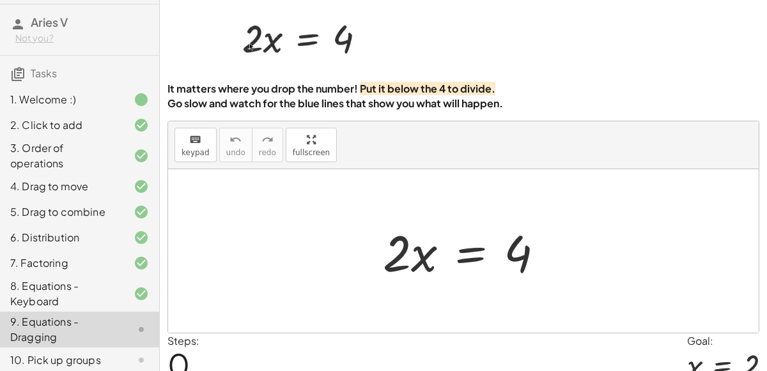
scroll to position [52, 0]
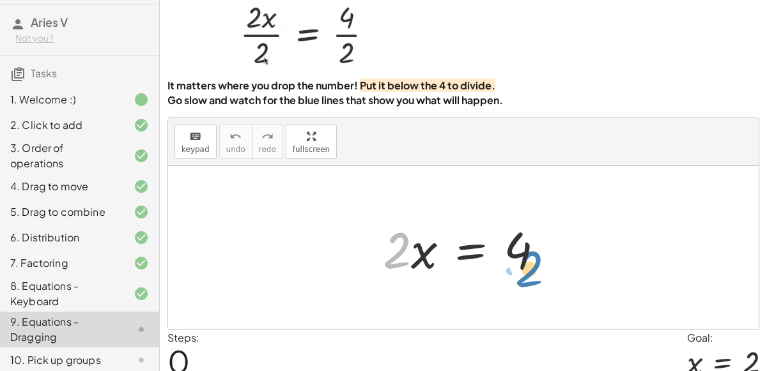
drag, startPoint x: 385, startPoint y: 244, endPoint x: 519, endPoint y: 261, distance: 134.8
click at [519, 261] on div at bounding box center [469, 248] width 184 height 66
drag, startPoint x: 401, startPoint y: 245, endPoint x: 528, endPoint y: 251, distance: 127.3
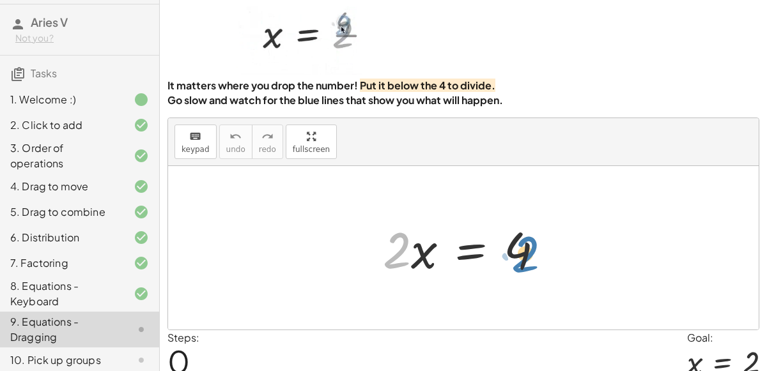
click at [528, 251] on div at bounding box center [469, 248] width 184 height 66
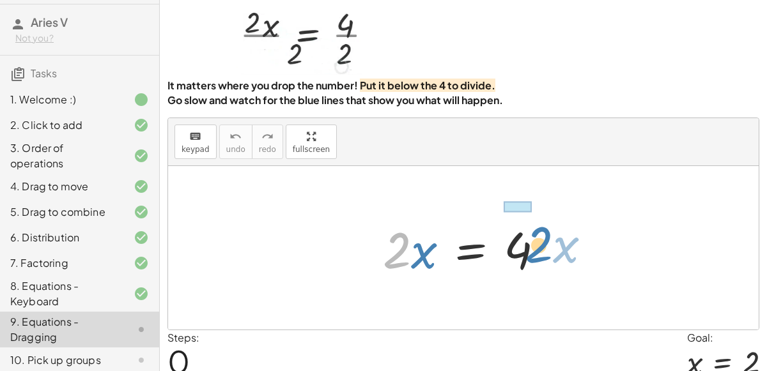
drag, startPoint x: 393, startPoint y: 256, endPoint x: 532, endPoint y: 241, distance: 139.5
click at [532, 241] on div at bounding box center [469, 248] width 184 height 66
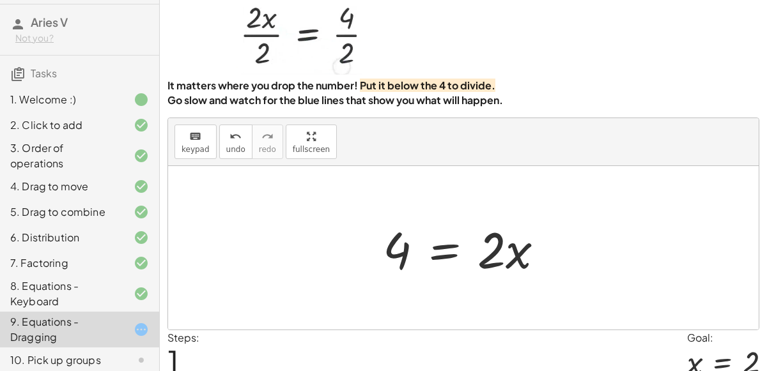
click at [483, 248] on div at bounding box center [469, 248] width 184 height 66
click at [490, 248] on div at bounding box center [469, 248] width 184 height 66
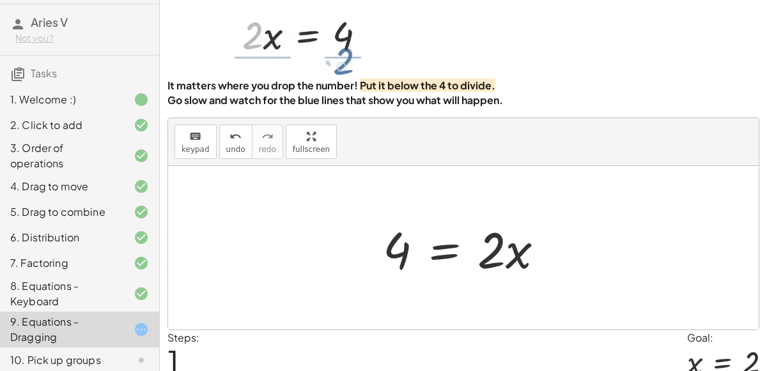
click at [492, 252] on div at bounding box center [469, 248] width 184 height 66
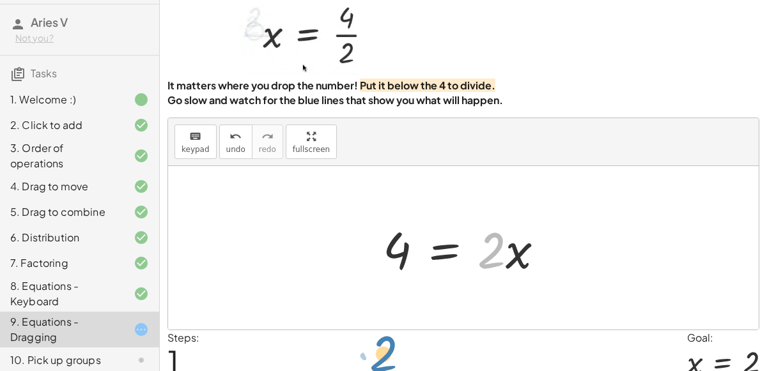
drag, startPoint x: 495, startPoint y: 249, endPoint x: 387, endPoint y: 353, distance: 149.7
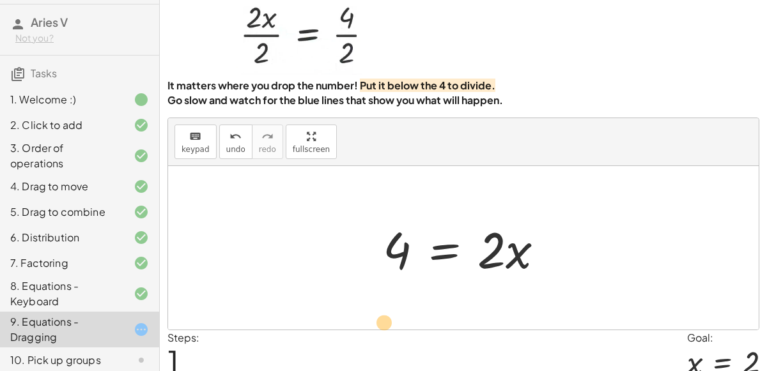
drag, startPoint x: 490, startPoint y: 256, endPoint x: 383, endPoint y: 317, distance: 123.1
click at [475, 256] on div at bounding box center [469, 248] width 184 height 66
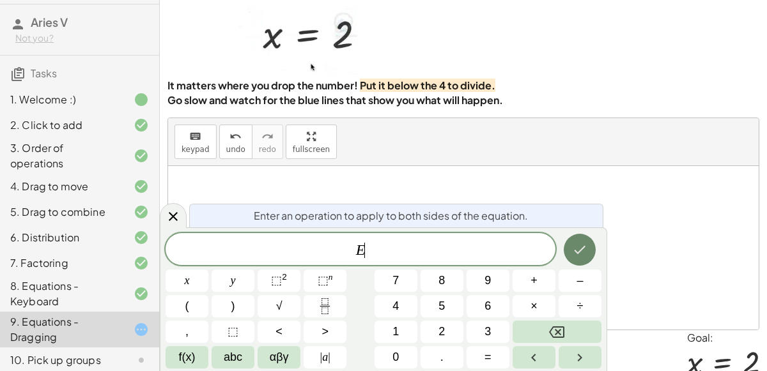
click at [586, 235] on button "Done" at bounding box center [580, 250] width 32 height 32
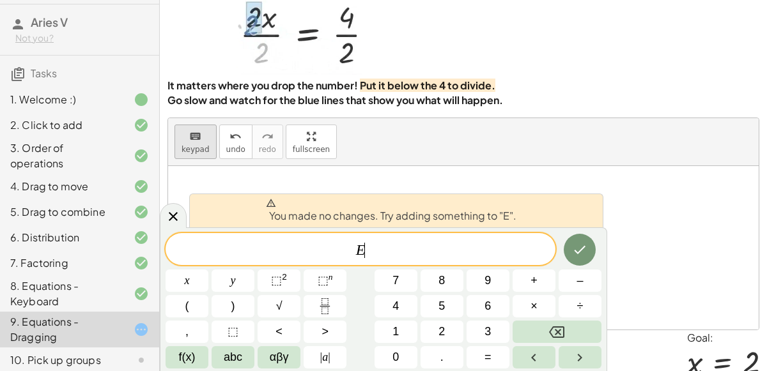
click at [188, 145] on span "keypad" at bounding box center [196, 149] width 28 height 9
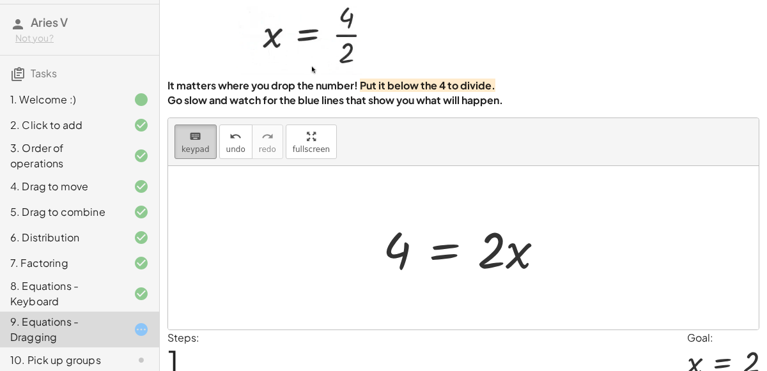
click at [205, 154] on button "keyboard keypad" at bounding box center [196, 142] width 42 height 35
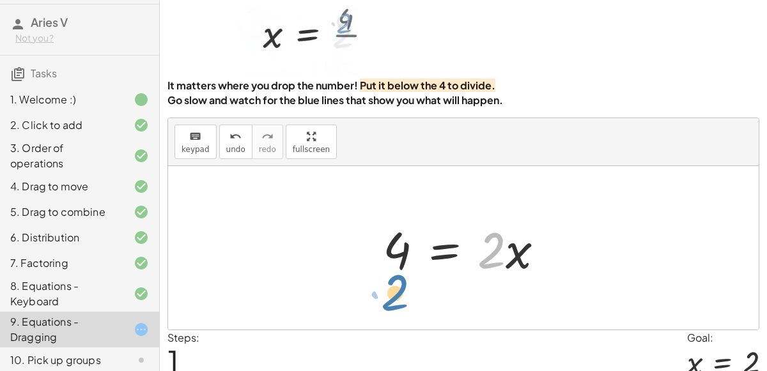
drag, startPoint x: 501, startPoint y: 256, endPoint x: 408, endPoint y: 295, distance: 100.0
click at [408, 295] on div "· 2 · x = 4 · 2 · 2 · x = 4" at bounding box center [463, 248] width 591 height 164
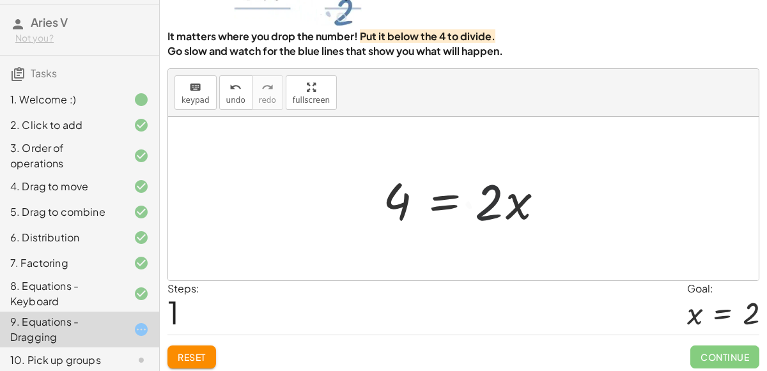
scroll to position [100, 0]
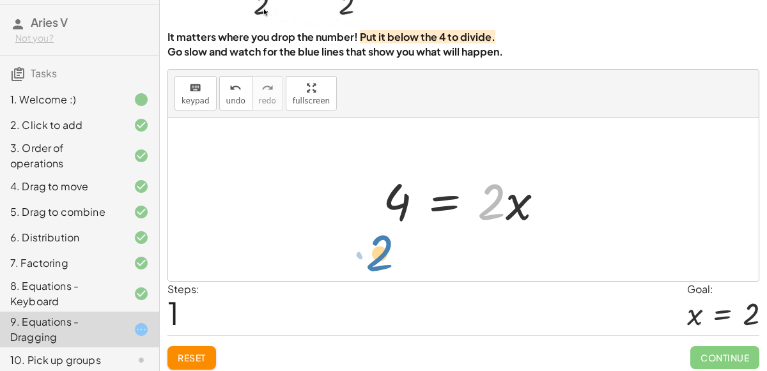
drag, startPoint x: 494, startPoint y: 200, endPoint x: 383, endPoint y: 251, distance: 122.2
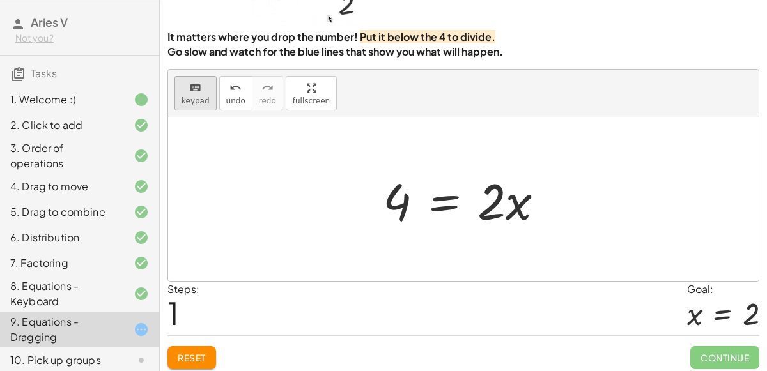
click at [208, 102] on button "keyboard keypad" at bounding box center [196, 93] width 42 height 35
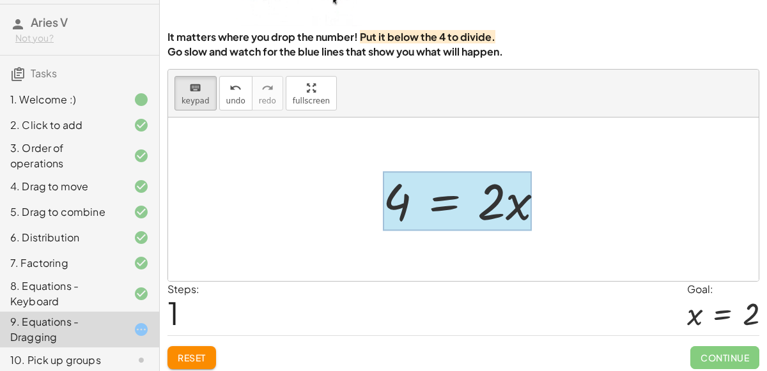
click at [452, 202] on div at bounding box center [457, 200] width 149 height 59
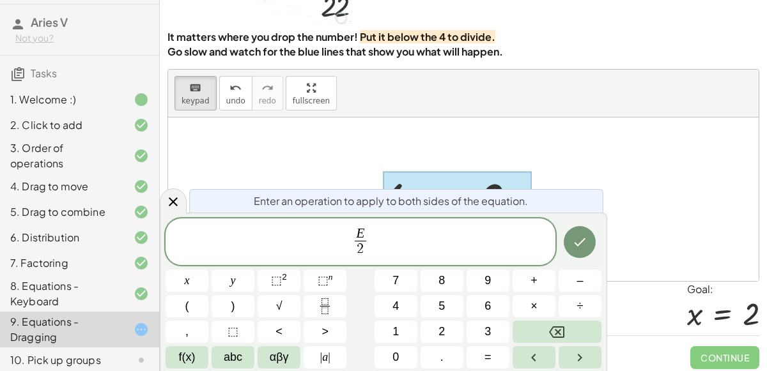
click at [208, 270] on div at bounding box center [187, 281] width 43 height 22
click at [587, 244] on icon "Done" at bounding box center [579, 242] width 15 height 15
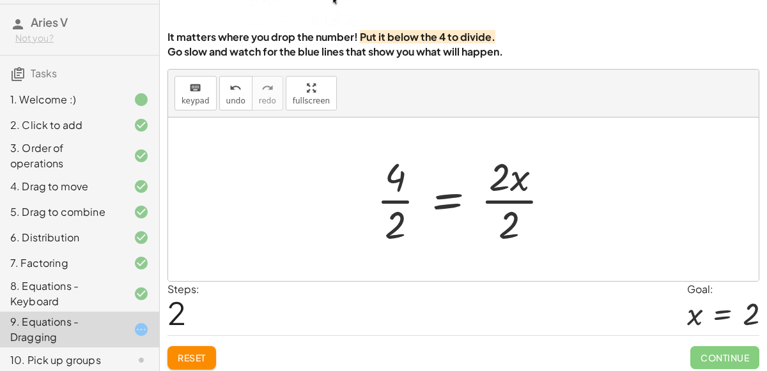
click at [394, 208] on div at bounding box center [468, 199] width 197 height 98
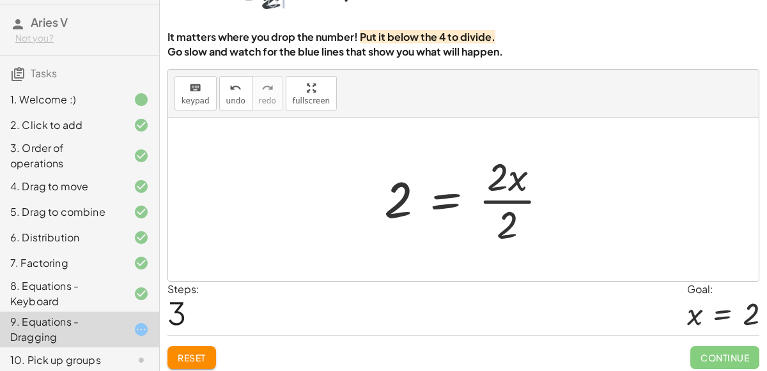
click at [492, 194] on div at bounding box center [471, 199] width 187 height 98
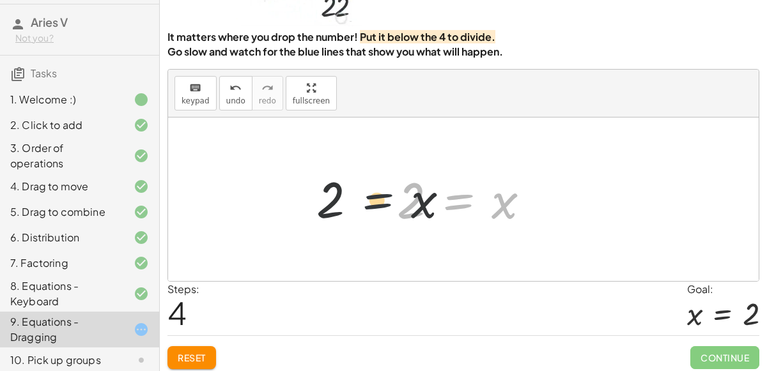
drag, startPoint x: 491, startPoint y: 209, endPoint x: 389, endPoint y: 206, distance: 101.7
click at [389, 206] on div "· 2 · x = 4 4 = · 2 · x · 4 · 2 = · 2 · x · 2 2 = · 2 · x · 2 2 = x x = 2" at bounding box center [464, 200] width 172 height 70
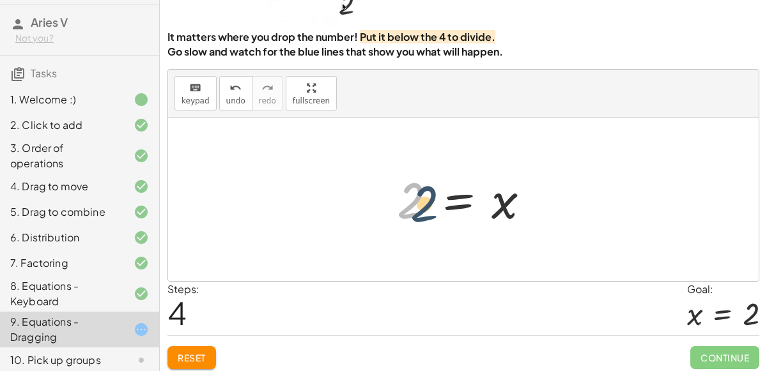
drag, startPoint x: 421, startPoint y: 200, endPoint x: 435, endPoint y: 203, distance: 14.4
click at [435, 203] on div at bounding box center [469, 199] width 156 height 63
drag, startPoint x: 415, startPoint y: 199, endPoint x: 543, endPoint y: 205, distance: 128.0
click at [543, 205] on div at bounding box center [469, 199] width 156 height 63
drag, startPoint x: 417, startPoint y: 204, endPoint x: 528, endPoint y: 163, distance: 117.9
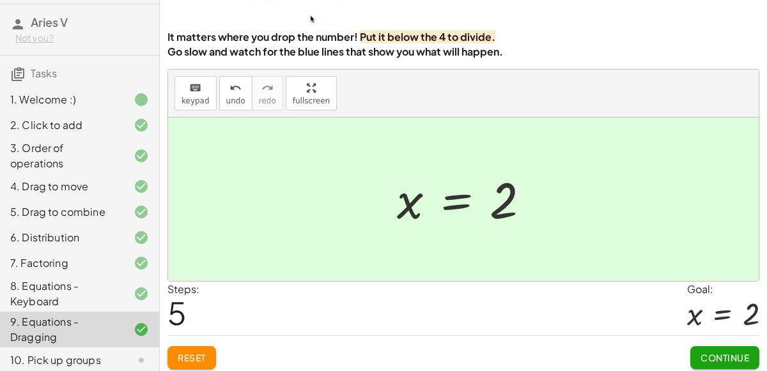
click at [743, 346] on button "Continue" at bounding box center [724, 357] width 69 height 23
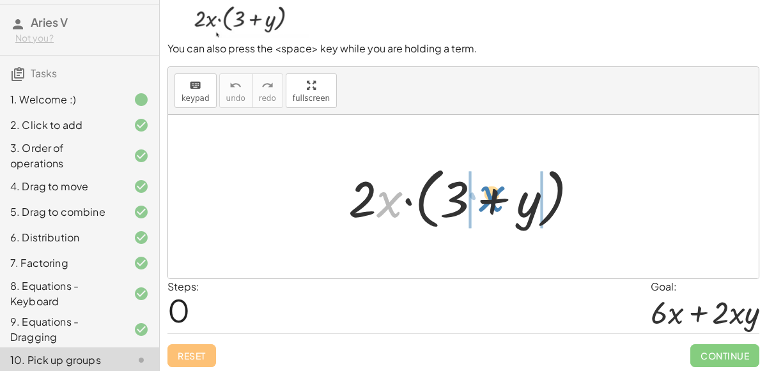
drag, startPoint x: 386, startPoint y: 199, endPoint x: 488, endPoint y: 194, distance: 101.8
click at [488, 194] on div at bounding box center [468, 197] width 253 height 74
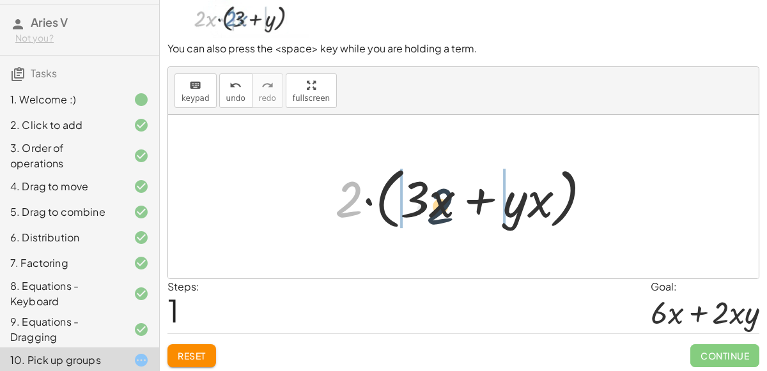
drag, startPoint x: 346, startPoint y: 205, endPoint x: 443, endPoint y: 212, distance: 97.4
click at [443, 212] on div at bounding box center [468, 197] width 279 height 74
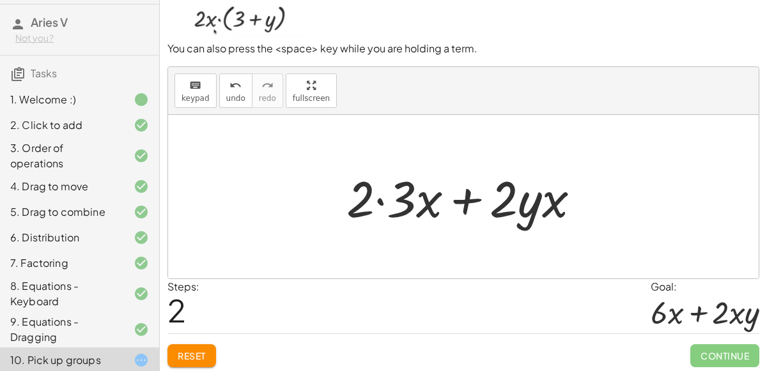
click at [411, 205] on div at bounding box center [468, 197] width 257 height 66
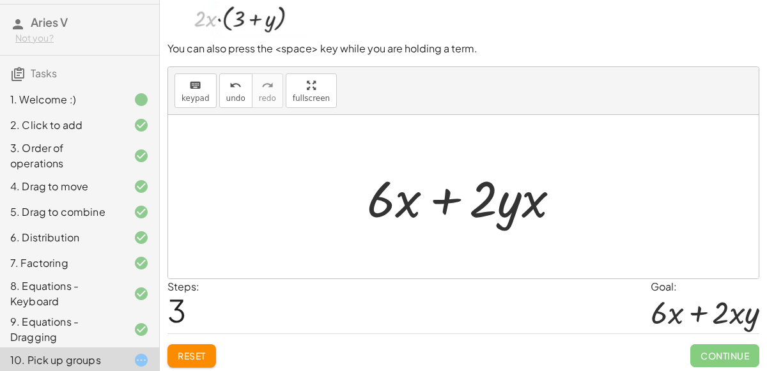
click at [507, 203] on div at bounding box center [469, 197] width 216 height 66
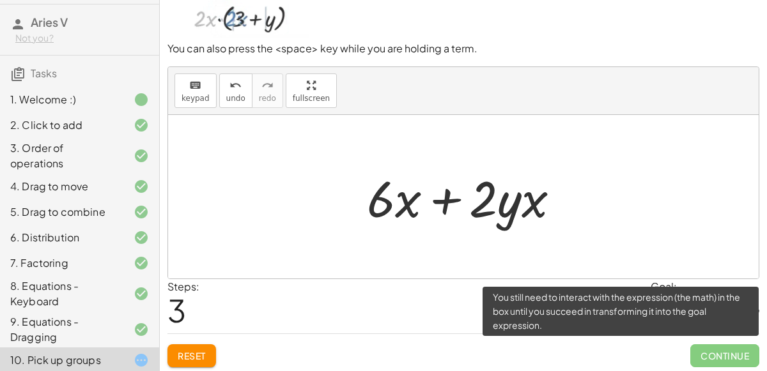
click at [705, 345] on span "Continue" at bounding box center [724, 356] width 69 height 23
click at [708, 350] on span "Continue" at bounding box center [724, 356] width 69 height 23
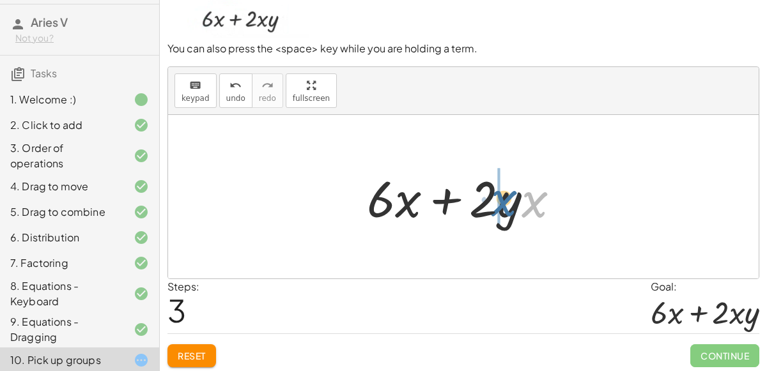
drag, startPoint x: 533, startPoint y: 201, endPoint x: 500, endPoint y: 200, distance: 33.3
click at [500, 200] on div at bounding box center [469, 197] width 216 height 66
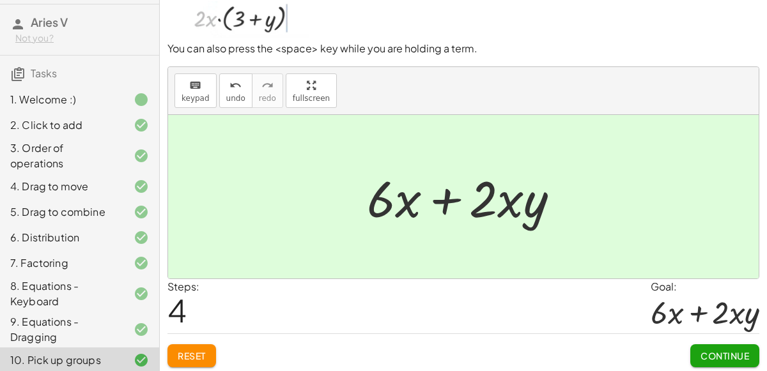
click at [706, 341] on div "Continue" at bounding box center [724, 350] width 69 height 33
click at [708, 347] on button "Continue" at bounding box center [724, 356] width 69 height 23
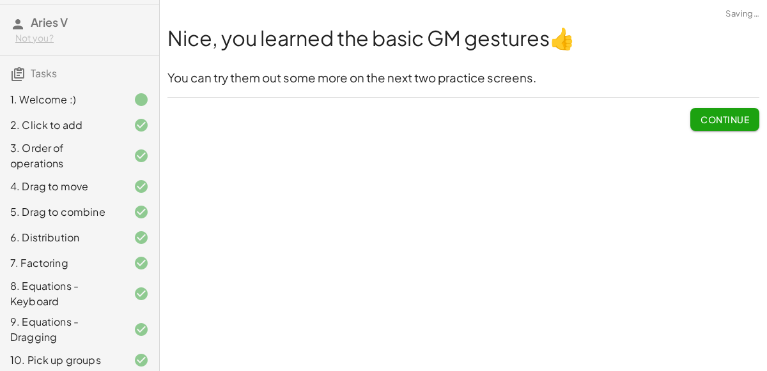
click at [729, 123] on span "Continue" at bounding box center [725, 120] width 49 height 12
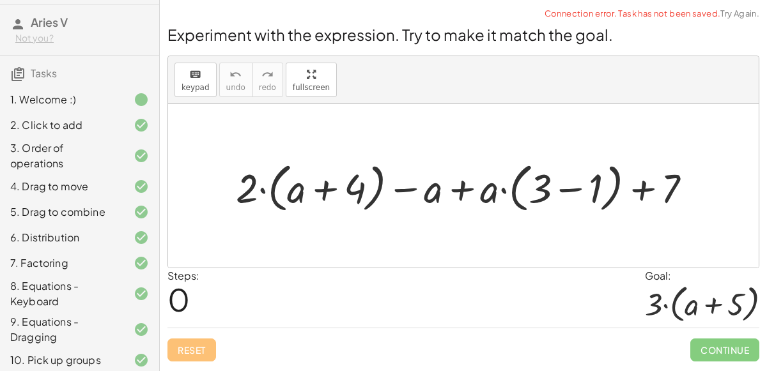
click at [260, 185] on div at bounding box center [469, 186] width 479 height 59
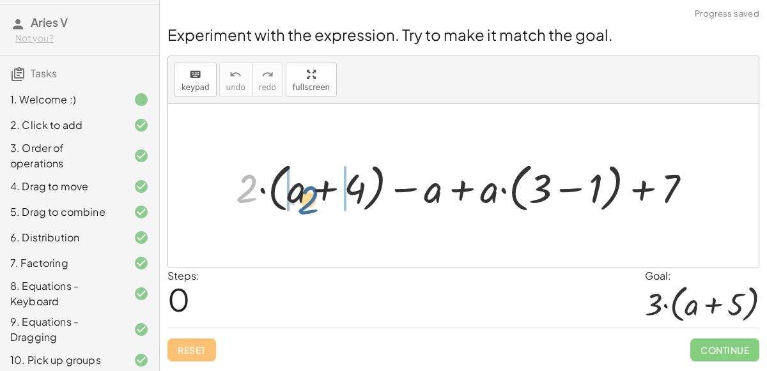
drag, startPoint x: 251, startPoint y: 184, endPoint x: 312, endPoint y: 194, distance: 61.5
click at [312, 194] on div at bounding box center [469, 186] width 479 height 59
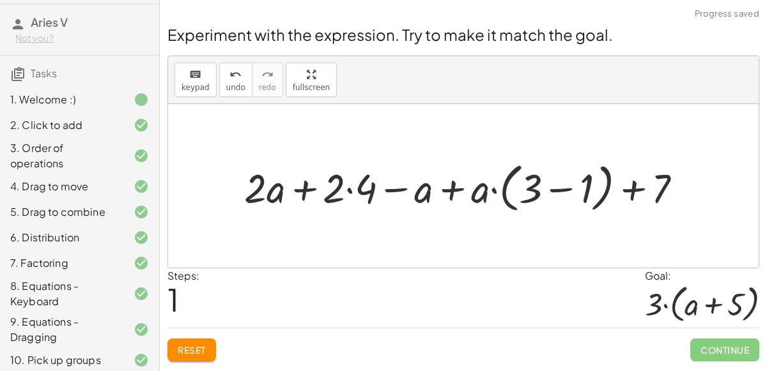
click at [295, 183] on div at bounding box center [468, 186] width 461 height 59
click at [290, 185] on div at bounding box center [468, 186] width 461 height 59
click at [272, 187] on div at bounding box center [468, 186] width 461 height 59
click at [270, 190] on div at bounding box center [468, 186] width 461 height 59
click at [350, 186] on div at bounding box center [468, 186] width 461 height 59
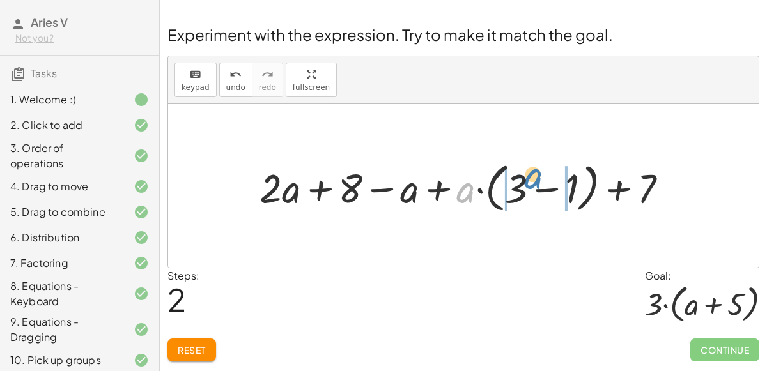
drag, startPoint x: 459, startPoint y: 186, endPoint x: 520, endPoint y: 172, distance: 63.0
click at [520, 172] on div at bounding box center [469, 186] width 432 height 59
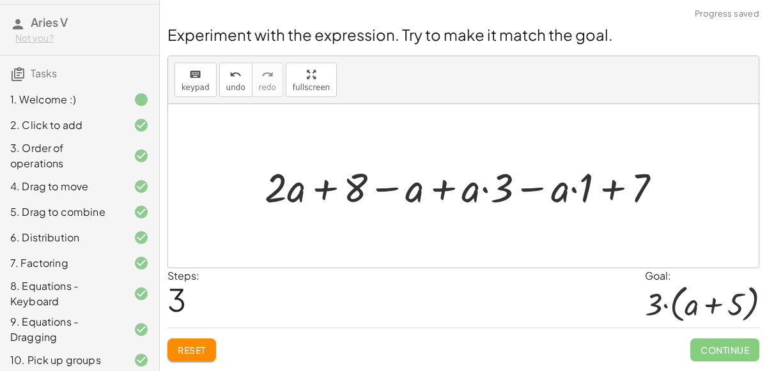
click at [484, 196] on div at bounding box center [468, 185] width 420 height 53
click at [492, 177] on div at bounding box center [468, 185] width 420 height 53
click at [580, 188] on div at bounding box center [468, 185] width 420 height 53
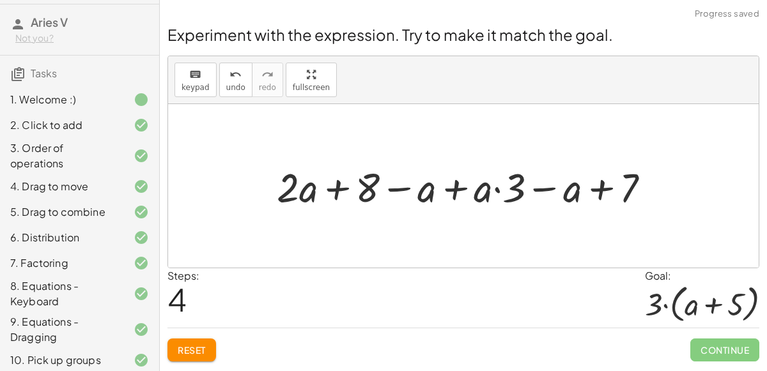
click at [499, 194] on div at bounding box center [468, 185] width 396 height 53
click at [499, 189] on div at bounding box center [468, 185] width 396 height 53
click at [497, 189] on div at bounding box center [468, 185] width 396 height 53
click at [192, 341] on button "Reset" at bounding box center [191, 350] width 49 height 23
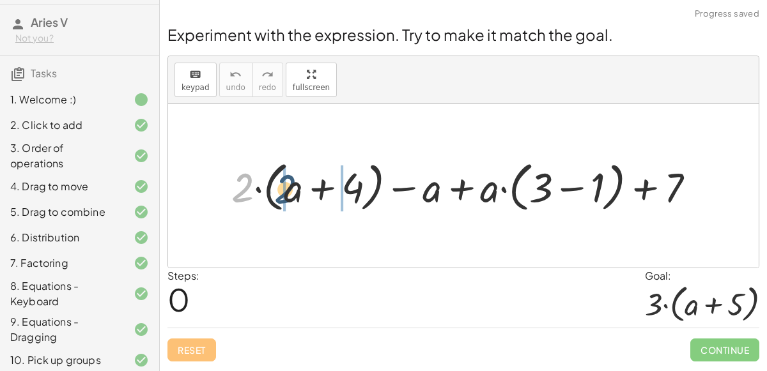
drag, startPoint x: 243, startPoint y: 187, endPoint x: 286, endPoint y: 188, distance: 43.5
click at [286, 188] on div at bounding box center [468, 186] width 486 height 60
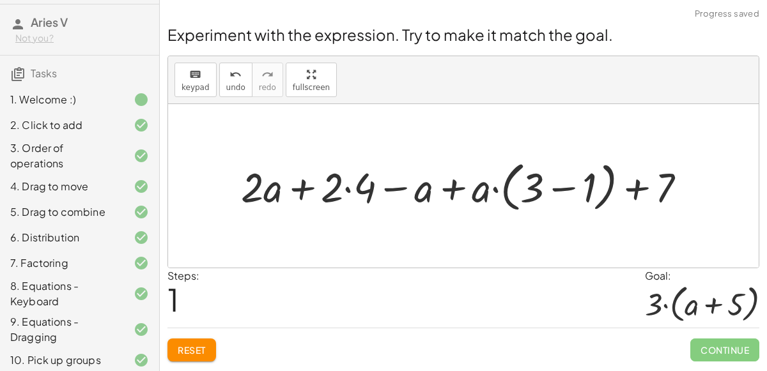
click at [352, 191] on div at bounding box center [469, 186] width 469 height 60
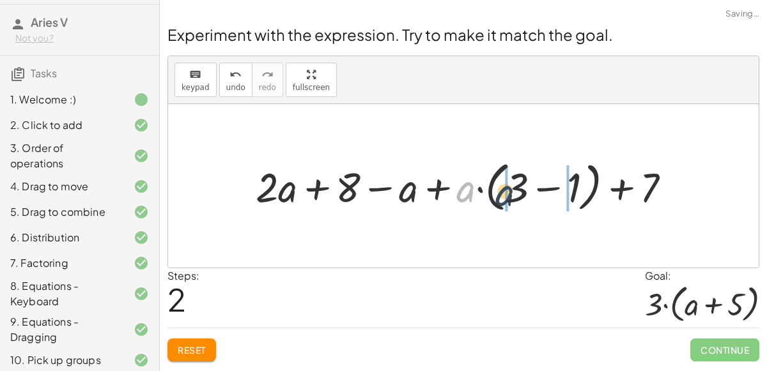
drag, startPoint x: 469, startPoint y: 192, endPoint x: 510, endPoint y: 195, distance: 40.4
click at [510, 195] on div at bounding box center [468, 186] width 439 height 60
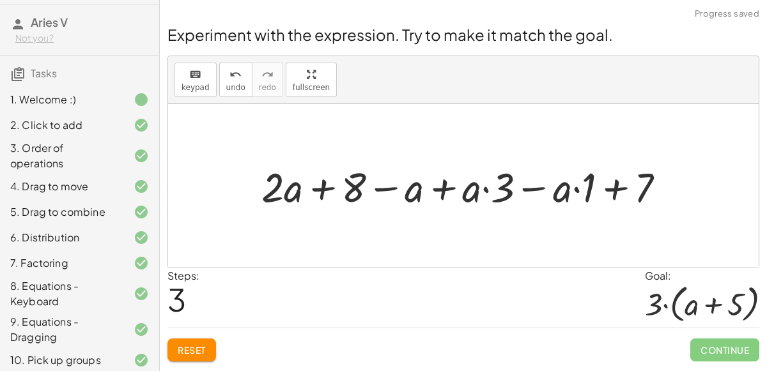
click at [495, 189] on div at bounding box center [468, 186] width 427 height 54
click at [568, 188] on div at bounding box center [468, 186] width 427 height 54
click at [480, 198] on div at bounding box center [468, 186] width 427 height 54
click at [478, 194] on div at bounding box center [468, 186] width 427 height 54
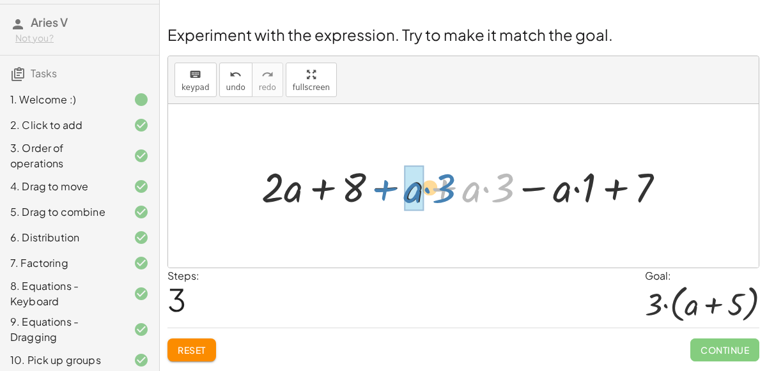
drag, startPoint x: 460, startPoint y: 192, endPoint x: 392, endPoint y: 192, distance: 68.4
click at [392, 192] on div at bounding box center [468, 186] width 427 height 54
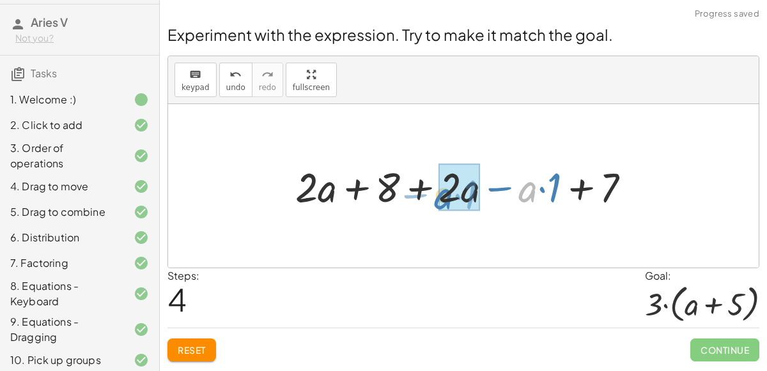
drag, startPoint x: 530, startPoint y: 188, endPoint x: 444, endPoint y: 194, distance: 85.9
click at [444, 194] on div at bounding box center [468, 186] width 359 height 54
drag, startPoint x: 531, startPoint y: 189, endPoint x: 451, endPoint y: 191, distance: 79.9
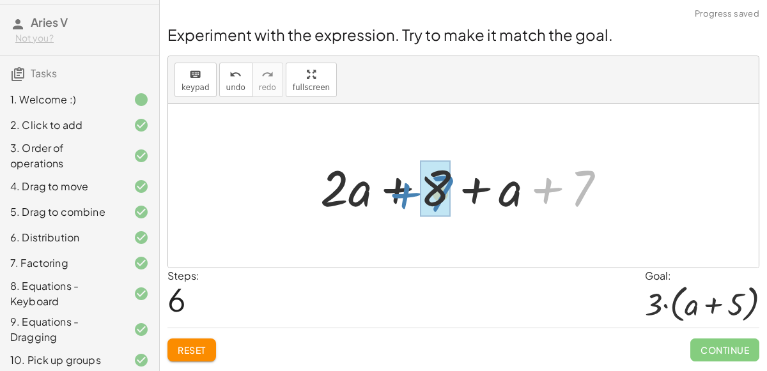
drag, startPoint x: 573, startPoint y: 189, endPoint x: 429, endPoint y: 194, distance: 143.9
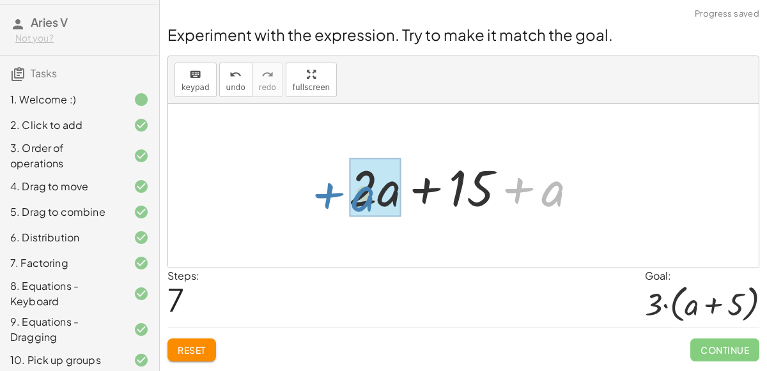
drag, startPoint x: 543, startPoint y: 192, endPoint x: 352, endPoint y: 198, distance: 191.9
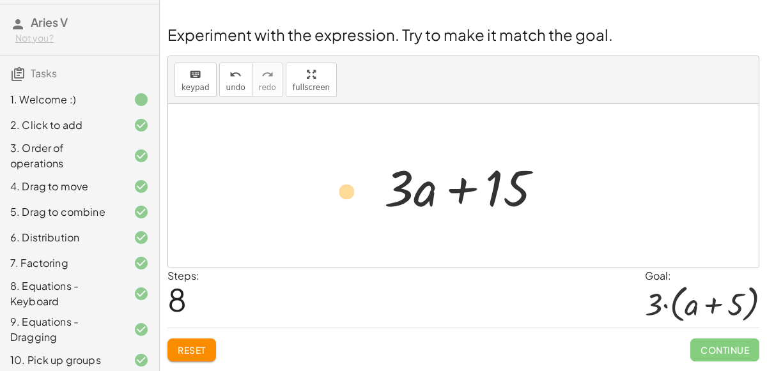
drag, startPoint x: 400, startPoint y: 189, endPoint x: 348, endPoint y: 192, distance: 51.2
drag, startPoint x: 399, startPoint y: 185, endPoint x: 318, endPoint y: 184, distance: 81.2
drag, startPoint x: 389, startPoint y: 191, endPoint x: 361, endPoint y: 198, distance: 29.0
click at [361, 198] on div "+ · 2 · ( + a + 4 ) − a + · a · ( + 3 − 1 ) + 7 + · 2 · a + · 2 · 4 − a + · a ·…" at bounding box center [463, 186] width 591 height 164
click at [196, 86] on span "keypad" at bounding box center [196, 87] width 28 height 9
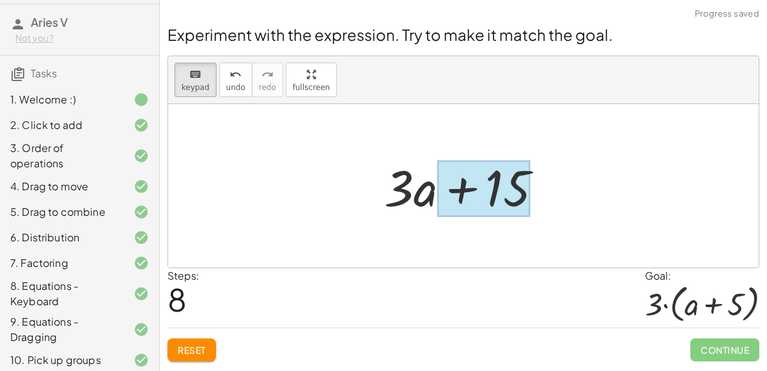
click at [458, 187] on div at bounding box center [483, 188] width 93 height 57
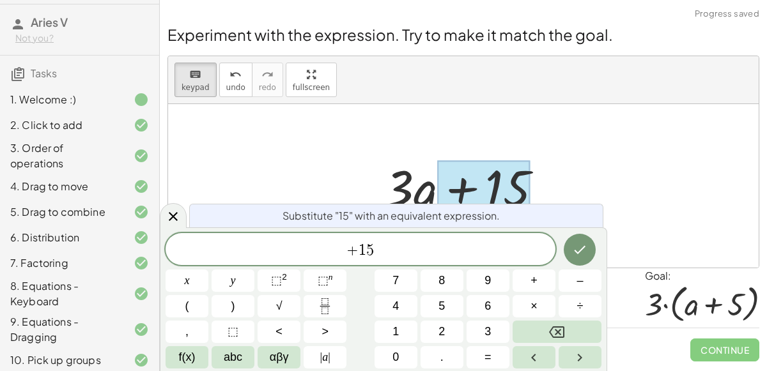
click at [446, 185] on div at bounding box center [483, 188] width 93 height 57
click at [439, 185] on div at bounding box center [483, 188] width 93 height 57
click at [433, 173] on div at bounding box center [469, 186] width 182 height 66
click at [398, 179] on div at bounding box center [469, 186] width 182 height 66
click at [579, 240] on button "Done" at bounding box center [580, 250] width 32 height 32
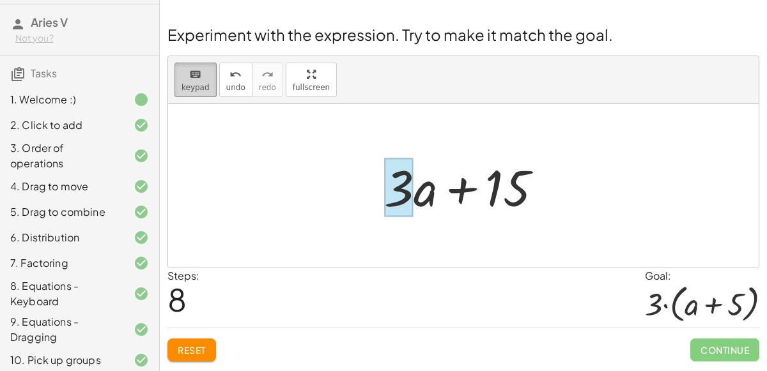
click at [183, 77] on div "keyboard" at bounding box center [196, 73] width 28 height 15
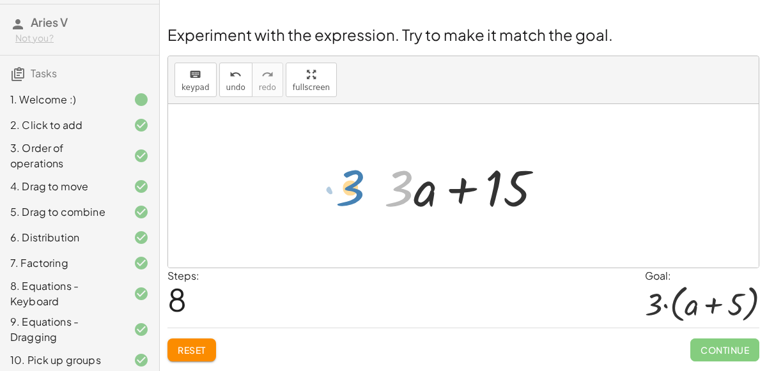
drag, startPoint x: 386, startPoint y: 188, endPoint x: 336, endPoint y: 187, distance: 49.9
click at [336, 187] on div "+ · 2 · ( + a + 4 ) − a + · a · ( + 3 − 1 ) + 7 + · 2 · a + · 2 · 4 − a + · a ·…" at bounding box center [463, 186] width 591 height 164
drag, startPoint x: 398, startPoint y: 184, endPoint x: 383, endPoint y: 192, distance: 16.9
click at [383, 192] on div at bounding box center [469, 186] width 182 height 66
drag, startPoint x: 396, startPoint y: 196, endPoint x: 375, endPoint y: 198, distance: 21.8
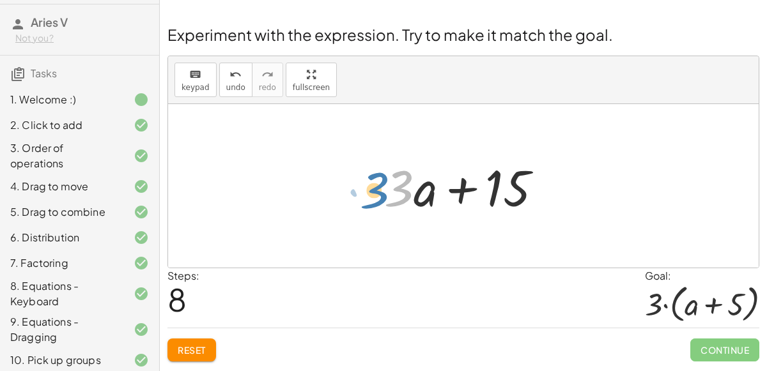
click at [375, 198] on div "+ · 2 · ( + a + 4 ) − a + · a · ( + 3 − 1 ) + 7 + · 2 · a + · 2 · 4 − a + · a ·…" at bounding box center [464, 186] width 198 height 72
drag, startPoint x: 394, startPoint y: 192, endPoint x: 357, endPoint y: 189, distance: 36.6
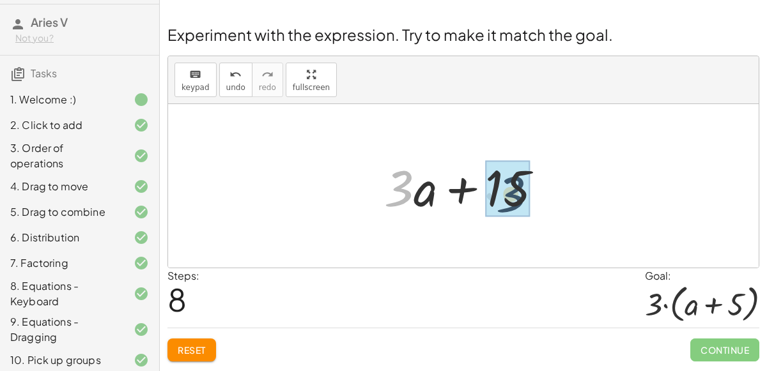
drag, startPoint x: 402, startPoint y: 191, endPoint x: 515, endPoint y: 197, distance: 113.3
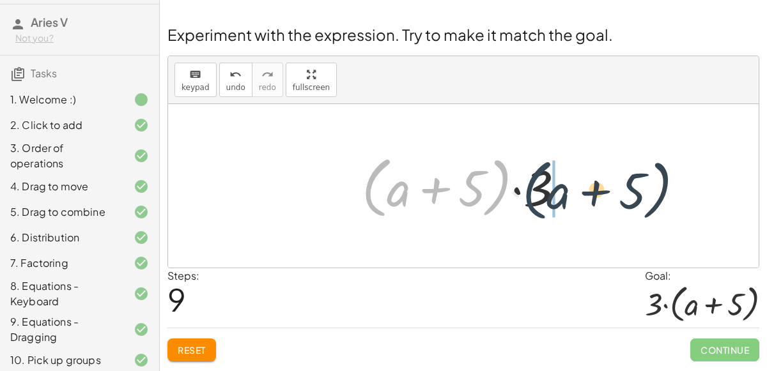
drag, startPoint x: 371, startPoint y: 198, endPoint x: 539, endPoint y: 201, distance: 167.5
click at [539, 201] on div at bounding box center [468, 187] width 226 height 74
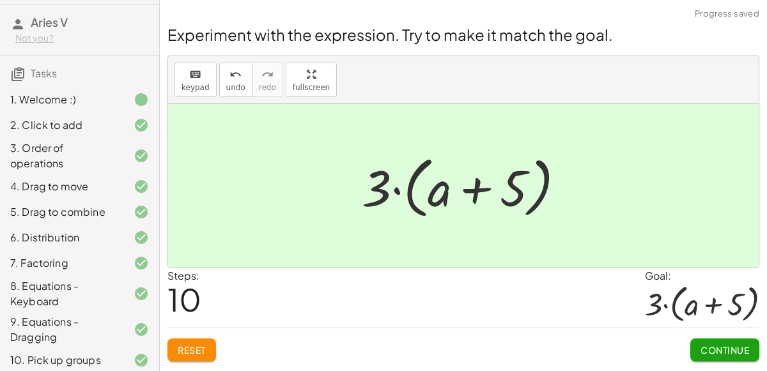
click at [719, 351] on span "Continue" at bounding box center [725, 351] width 49 height 12
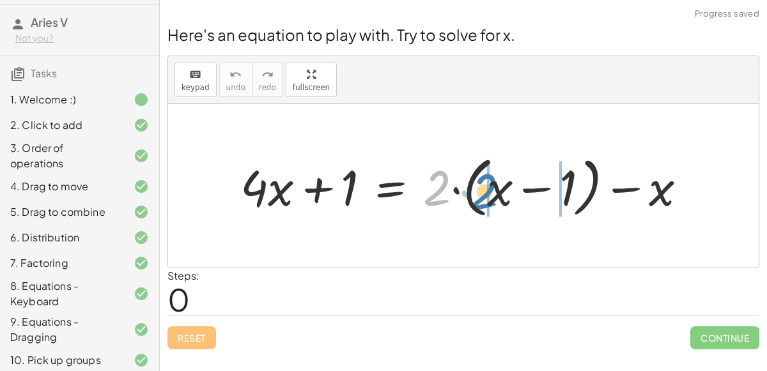
drag, startPoint x: 446, startPoint y: 192, endPoint x: 501, endPoint y: 198, distance: 55.2
click at [501, 198] on div at bounding box center [468, 186] width 469 height 72
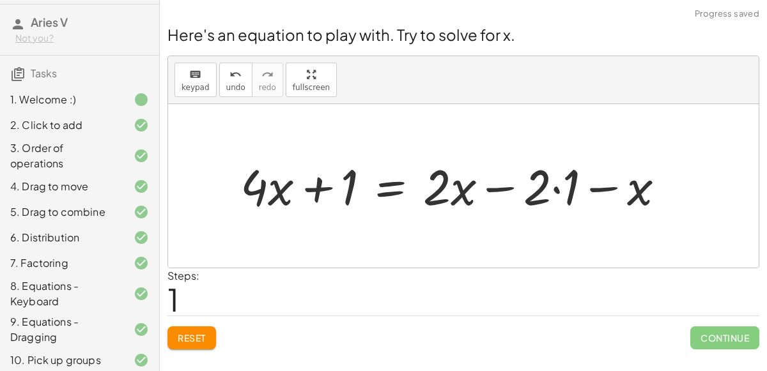
click at [550, 198] on div at bounding box center [457, 185] width 447 height 65
click at [552, 191] on div at bounding box center [457, 185] width 447 height 65
click at [269, 184] on div at bounding box center [443, 185] width 418 height 65
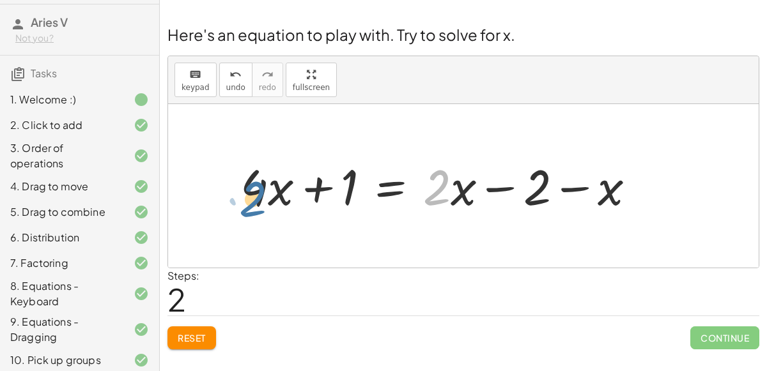
drag, startPoint x: 444, startPoint y: 196, endPoint x: 258, endPoint y: 206, distance: 186.3
click at [258, 206] on div at bounding box center [443, 185] width 418 height 65
click at [355, 178] on div at bounding box center [443, 185] width 418 height 65
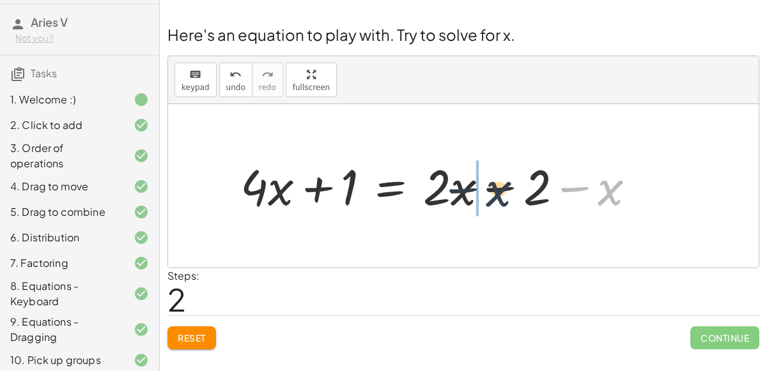
drag, startPoint x: 605, startPoint y: 187, endPoint x: 462, endPoint y: 192, distance: 142.6
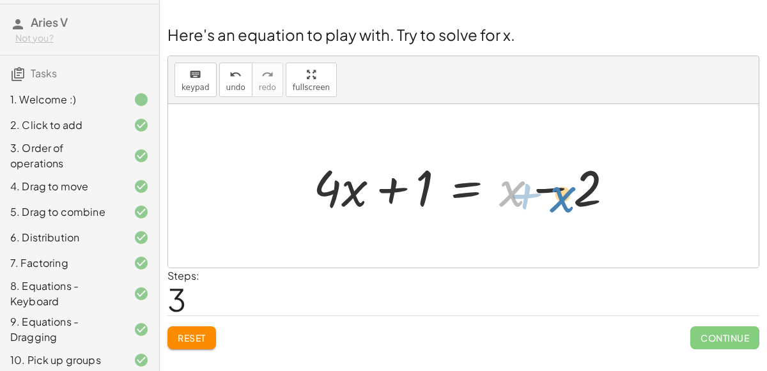
drag, startPoint x: 516, startPoint y: 192, endPoint x: 583, endPoint y: 198, distance: 67.4
click at [583, 198] on div at bounding box center [468, 186] width 323 height 66
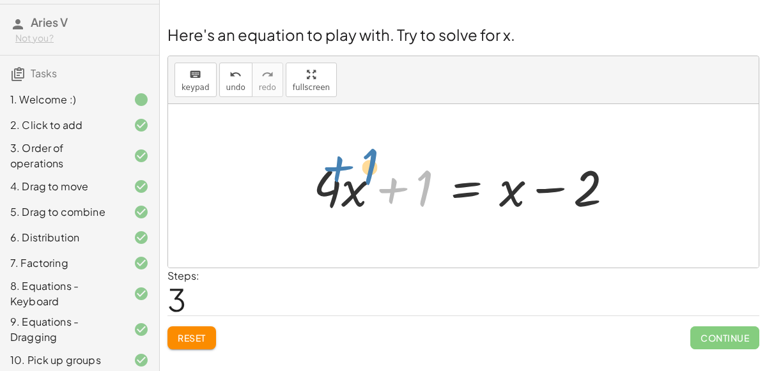
drag, startPoint x: 421, startPoint y: 186, endPoint x: 362, endPoint y: 164, distance: 62.9
click at [362, 164] on div at bounding box center [468, 186] width 323 height 66
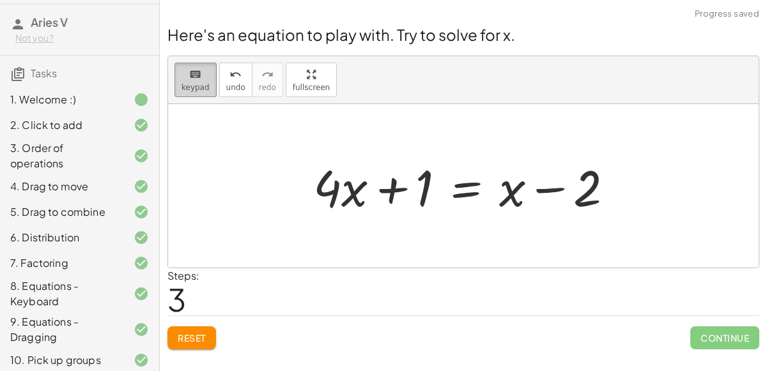
click at [189, 72] on icon "keyboard" at bounding box center [195, 74] width 12 height 15
click at [545, 249] on div at bounding box center [463, 186] width 591 height 164
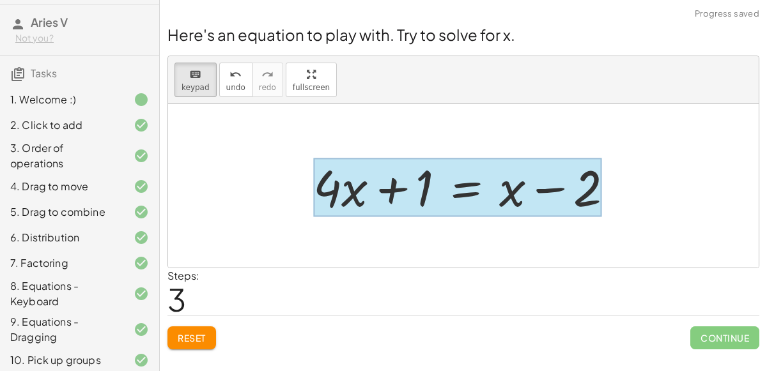
click at [467, 194] on div at bounding box center [457, 187] width 288 height 59
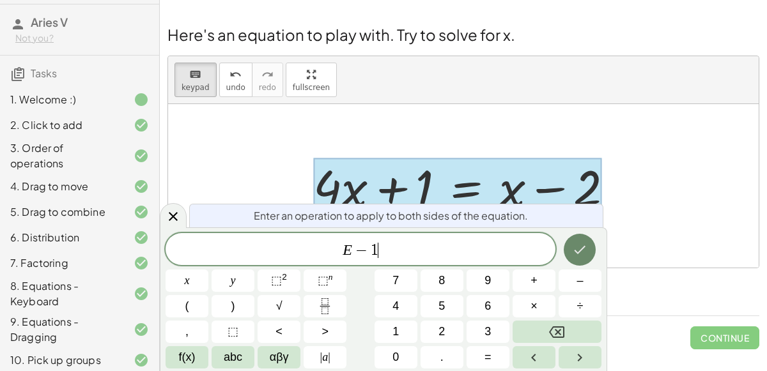
click at [591, 245] on button "Done" at bounding box center [580, 250] width 32 height 32
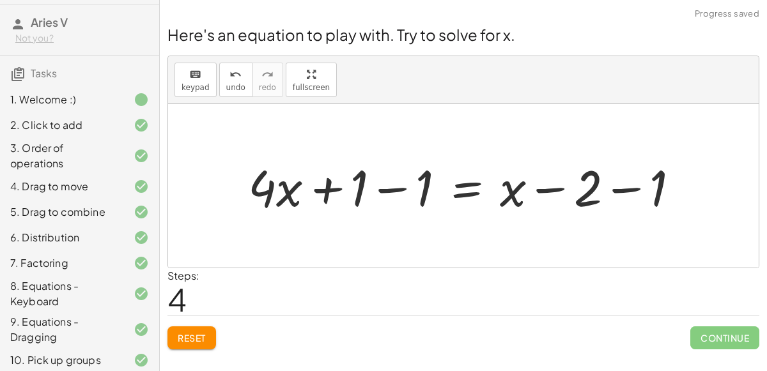
click at [361, 180] on div at bounding box center [469, 186] width 455 height 66
click at [335, 185] on div at bounding box center [469, 186] width 455 height 66
click at [378, 192] on div at bounding box center [469, 186] width 455 height 66
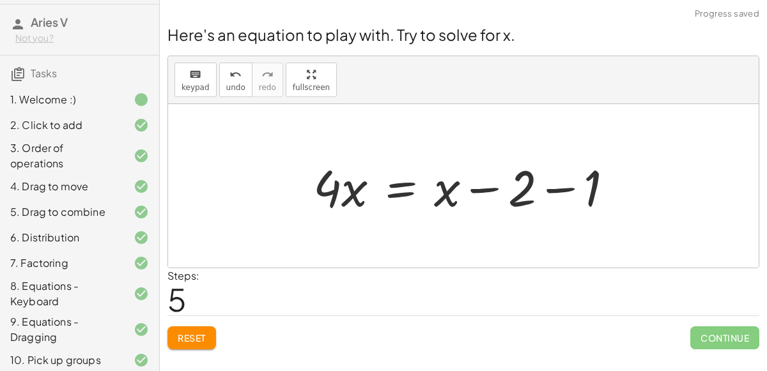
click at [558, 191] on div at bounding box center [468, 186] width 323 height 66
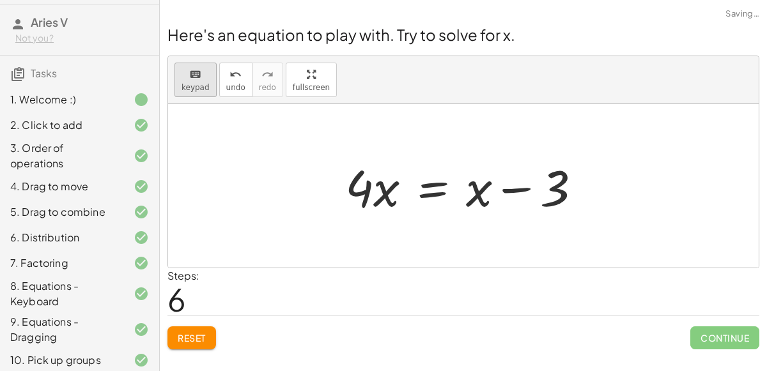
click at [192, 66] on div "keyboard" at bounding box center [196, 73] width 28 height 15
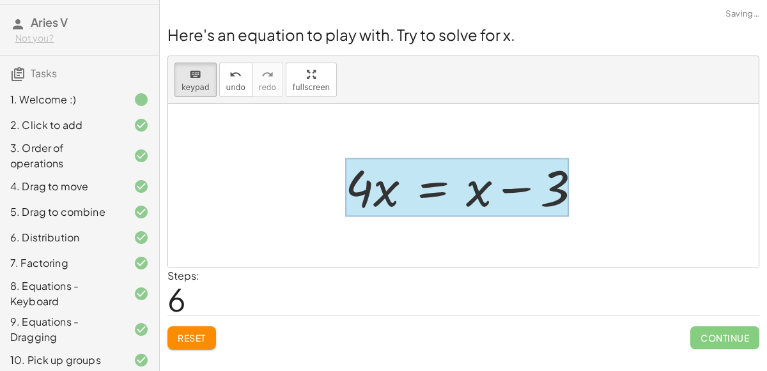
click at [429, 166] on div at bounding box center [457, 187] width 224 height 59
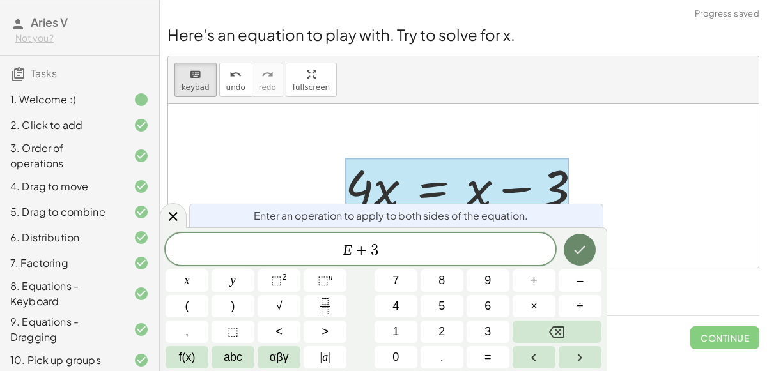
click at [577, 251] on icon "Done" at bounding box center [579, 249] width 15 height 15
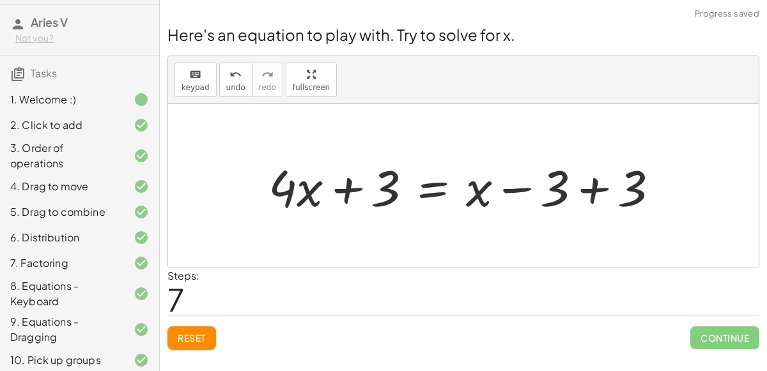
click at [334, 186] on div at bounding box center [468, 186] width 413 height 66
click at [594, 189] on div at bounding box center [468, 186] width 413 height 66
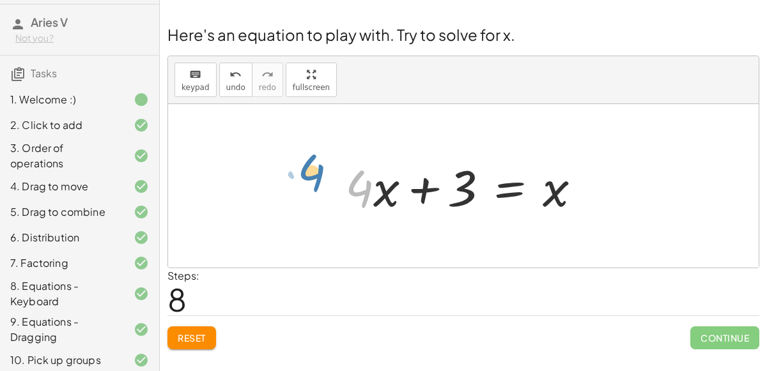
drag, startPoint x: 362, startPoint y: 187, endPoint x: 337, endPoint y: 182, distance: 25.5
click at [211, 75] on button "keyboard keypad" at bounding box center [196, 80] width 42 height 35
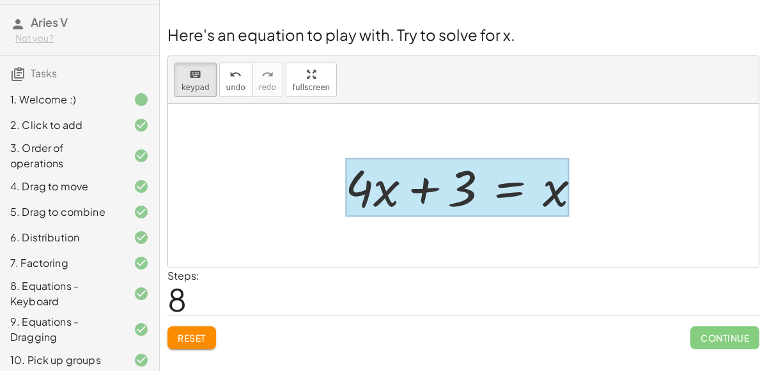
click at [495, 171] on div at bounding box center [457, 187] width 224 height 59
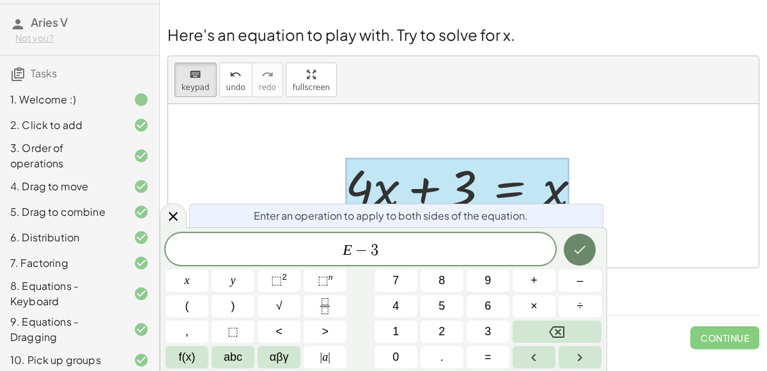
click at [573, 251] on icon "Done" at bounding box center [579, 249] width 15 height 15
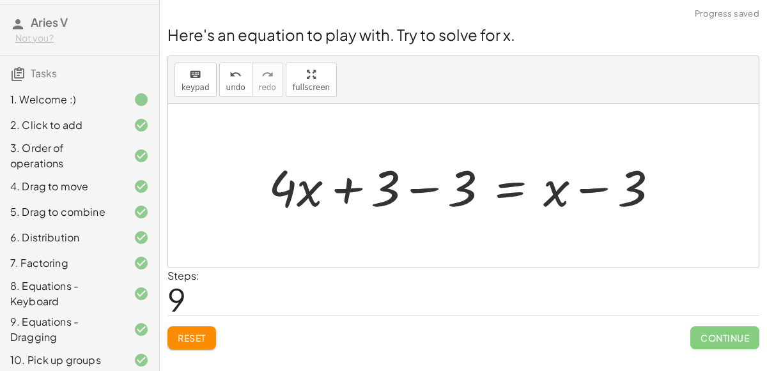
click at [424, 192] on div at bounding box center [468, 186] width 413 height 66
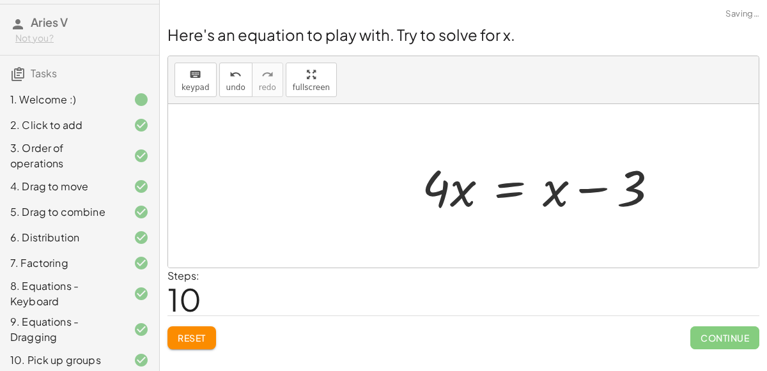
click at [590, 191] on div at bounding box center [546, 186] width 260 height 66
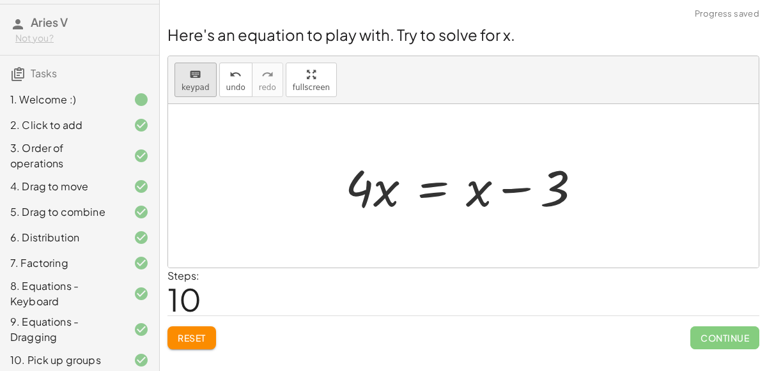
click at [201, 80] on div "keyboard" at bounding box center [196, 73] width 28 height 15
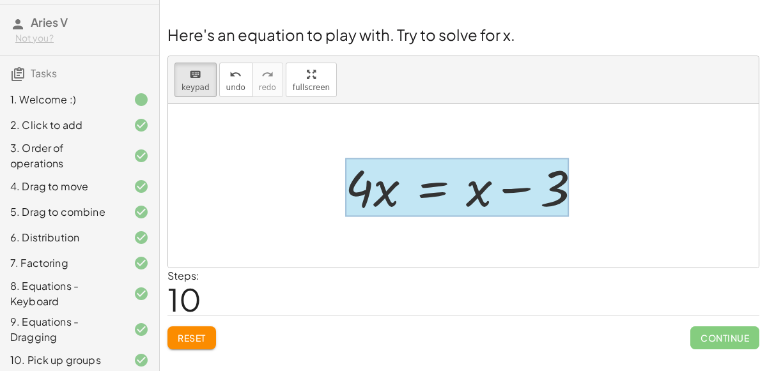
click at [421, 175] on div at bounding box center [457, 187] width 224 height 59
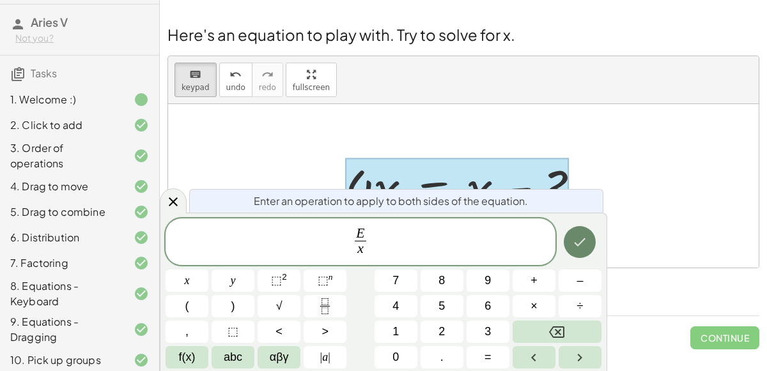
click at [582, 244] on icon "Done" at bounding box center [579, 242] width 15 height 15
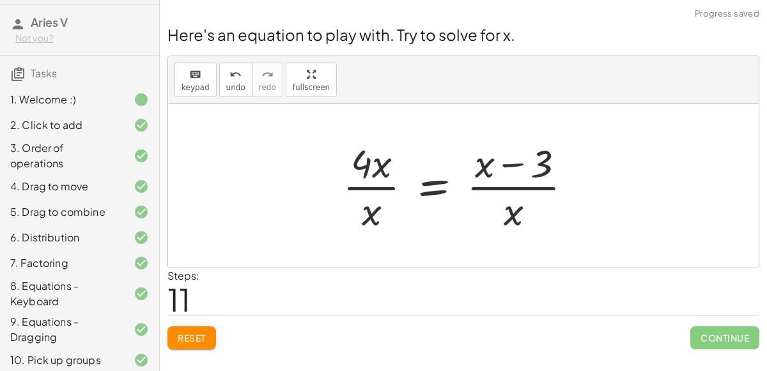
click at [376, 188] on div at bounding box center [462, 186] width 253 height 98
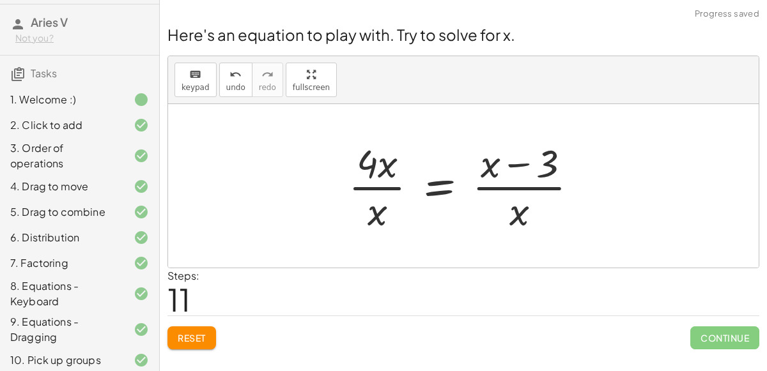
click at [368, 169] on div at bounding box center [468, 186] width 253 height 98
click at [493, 195] on div at bounding box center [468, 186] width 253 height 98
click at [494, 154] on div at bounding box center [468, 186] width 253 height 98
click at [495, 162] on div at bounding box center [468, 186] width 253 height 98
click at [520, 205] on div at bounding box center [468, 186] width 253 height 98
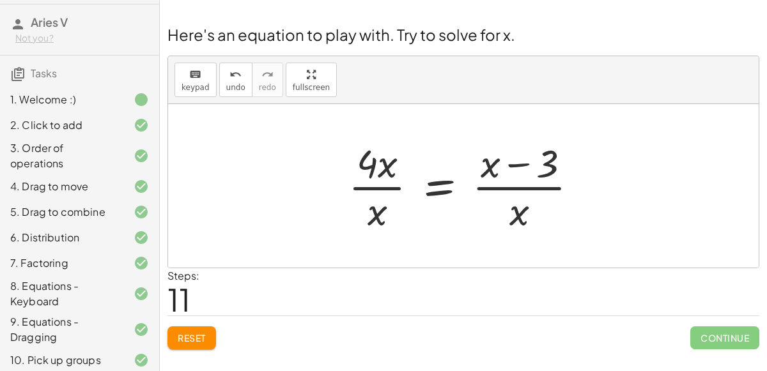
click at [518, 191] on div at bounding box center [468, 186] width 253 height 98
click at [231, 83] on span "undo" at bounding box center [235, 87] width 19 height 9
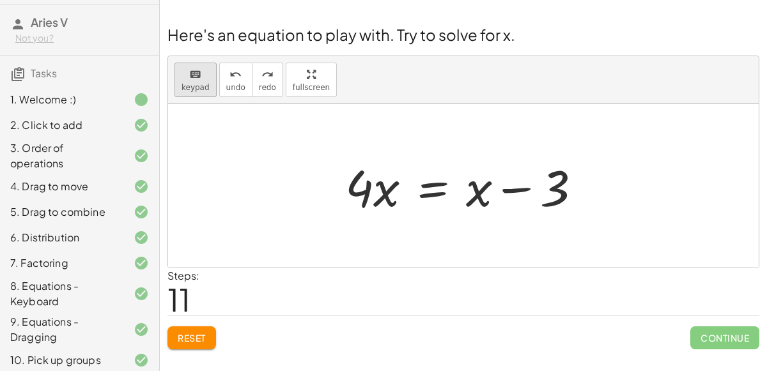
click at [195, 83] on span "keypad" at bounding box center [196, 87] width 28 height 9
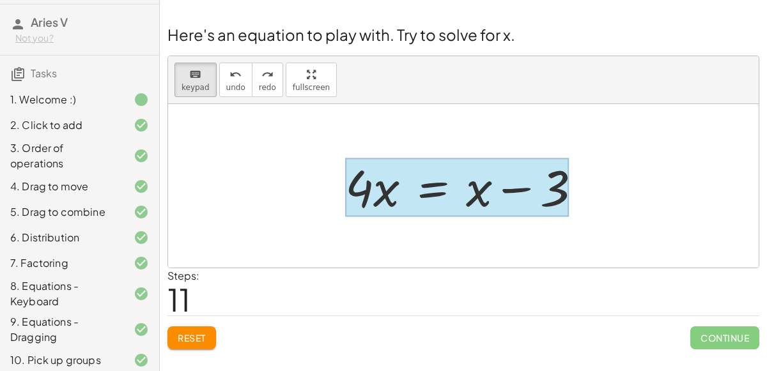
click at [408, 173] on div at bounding box center [457, 187] width 224 height 59
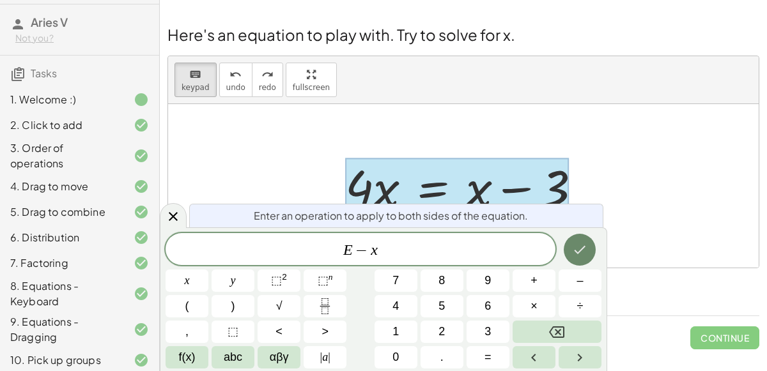
click at [568, 245] on button "Done" at bounding box center [580, 250] width 32 height 32
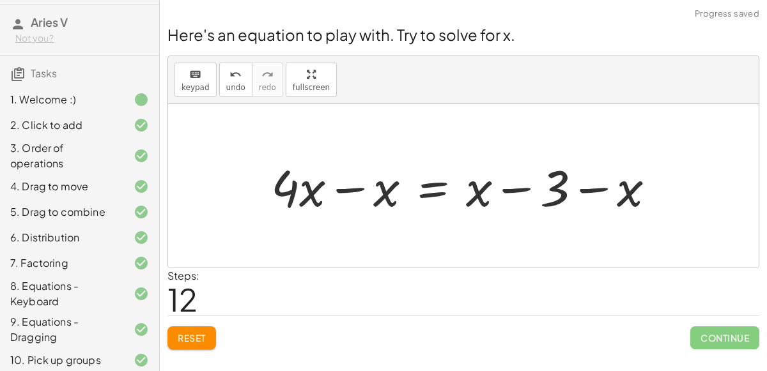
click at [345, 193] on div at bounding box center [468, 186] width 407 height 66
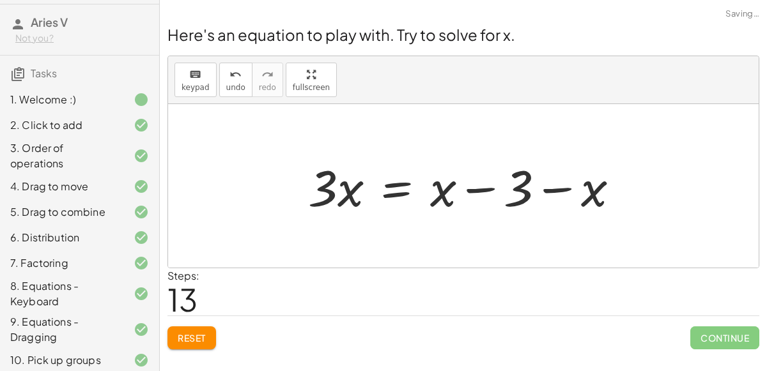
click at [557, 187] on div at bounding box center [469, 186] width 334 height 66
click at [558, 189] on div at bounding box center [469, 186] width 334 height 66
drag, startPoint x: 584, startPoint y: 192, endPoint x: 491, endPoint y: 196, distance: 92.8
click at [491, 196] on div at bounding box center [469, 186] width 334 height 66
click at [479, 190] on div at bounding box center [469, 186] width 334 height 66
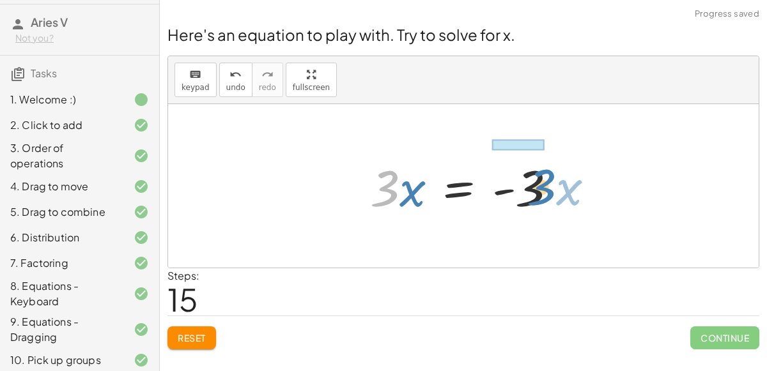
drag, startPoint x: 378, startPoint y: 192, endPoint x: 534, endPoint y: 191, distance: 156.6
click at [534, 191] on div at bounding box center [469, 186] width 210 height 66
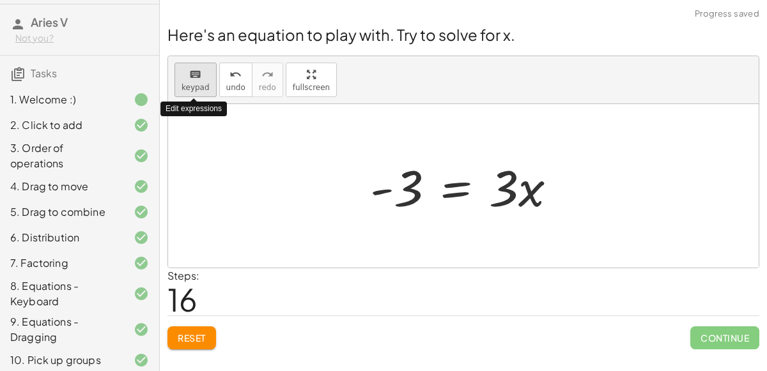
click at [201, 79] on div "keyboard" at bounding box center [196, 73] width 28 height 15
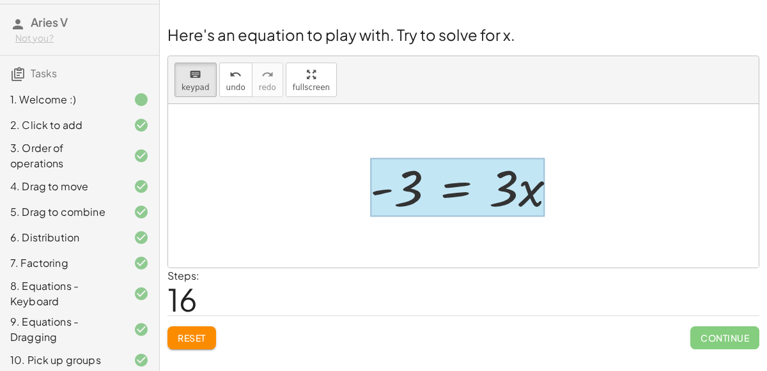
click at [467, 167] on div at bounding box center [457, 187] width 175 height 59
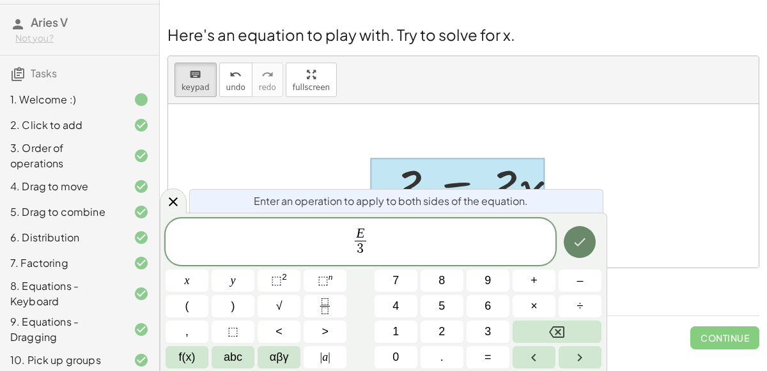
click at [572, 241] on button "Done" at bounding box center [580, 242] width 32 height 32
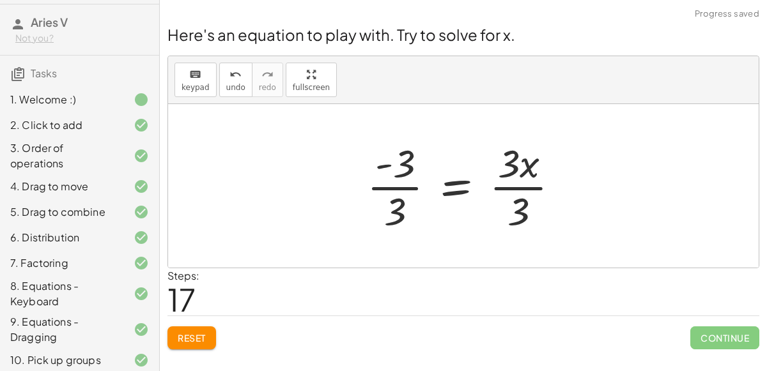
click at [417, 187] on div at bounding box center [469, 186] width 216 height 98
click at [407, 189] on div at bounding box center [476, 186] width 201 height 98
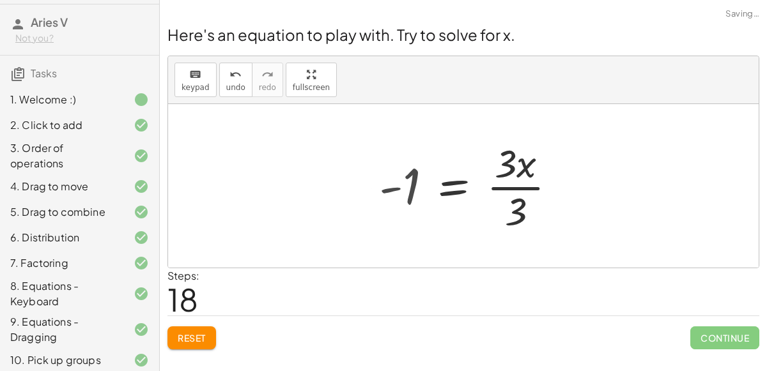
click at [515, 192] on div at bounding box center [473, 186] width 201 height 98
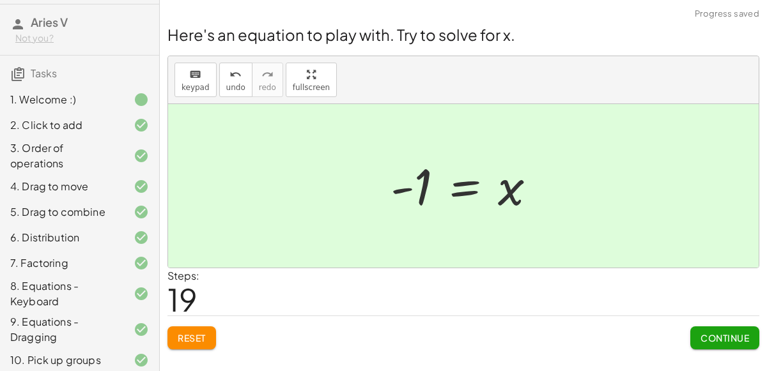
click at [738, 336] on span "Continue" at bounding box center [725, 338] width 49 height 12
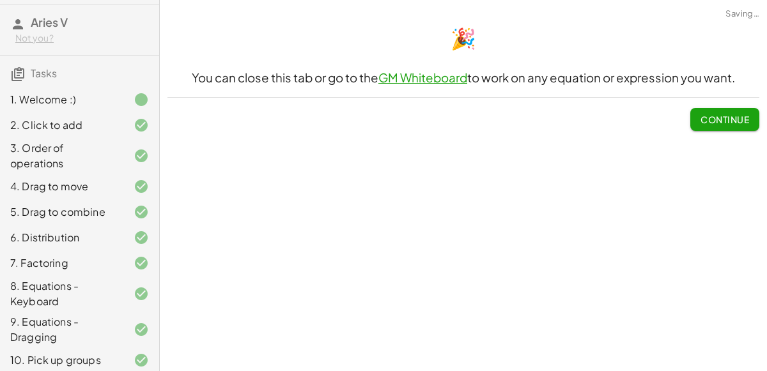
click at [712, 111] on button "Continue" at bounding box center [724, 119] width 69 height 23
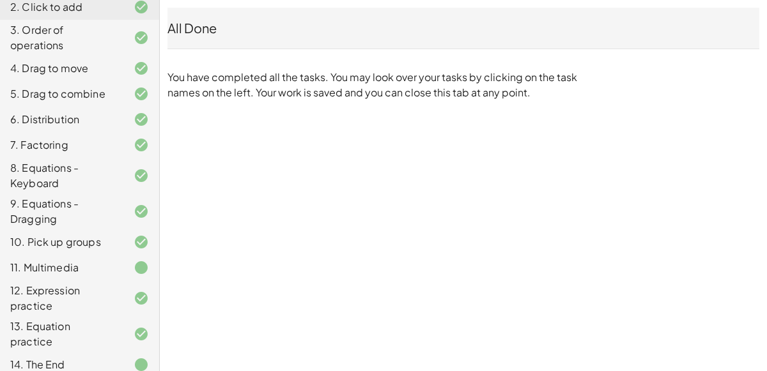
scroll to position [155, 0]
click at [0, 0] on div "Copy of 5 Minute Introduction Aries V Not you? Tasks 1. Welcome :) 2. Click to …" at bounding box center [0, 0] width 0 height 0
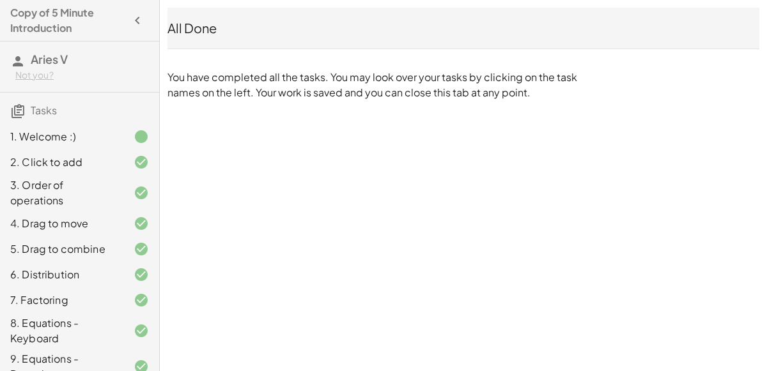
click at [143, 19] on icon "button" at bounding box center [137, 20] width 15 height 15
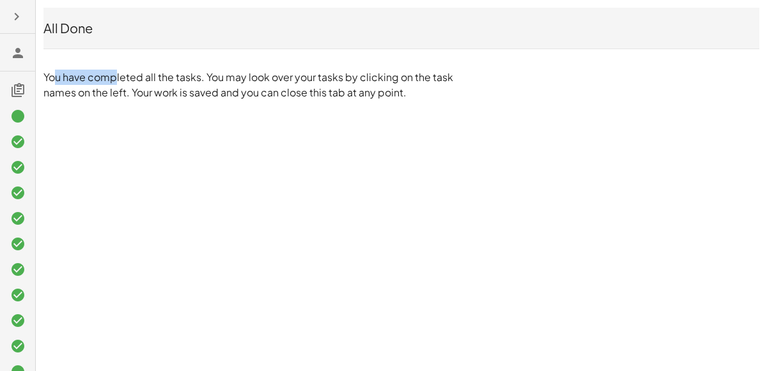
drag, startPoint x: 47, startPoint y: 72, endPoint x: 112, endPoint y: 72, distance: 65.2
click at [112, 72] on p "You have completed all the tasks. You may look over your tasks by clicking on t…" at bounding box center [251, 85] width 416 height 31
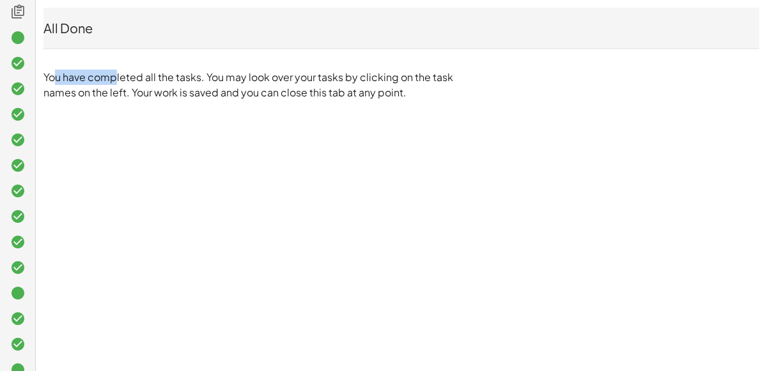
scroll to position [72, 0]
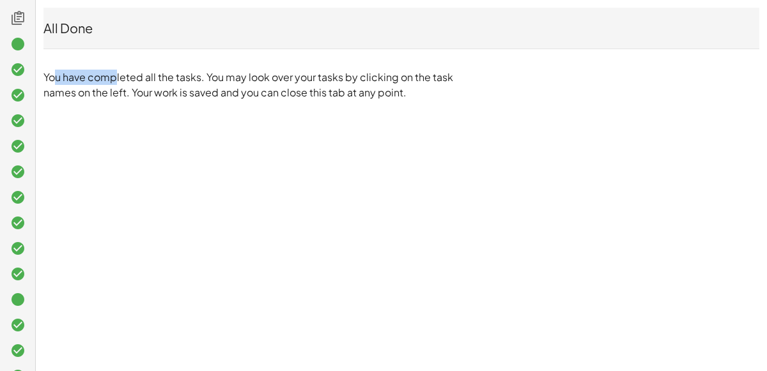
click at [15, 303] on icon at bounding box center [17, 299] width 15 height 15
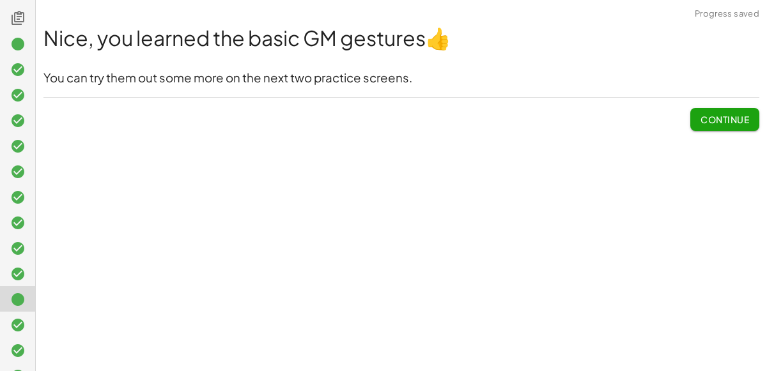
click at [739, 117] on span "Continue" at bounding box center [725, 120] width 49 height 12
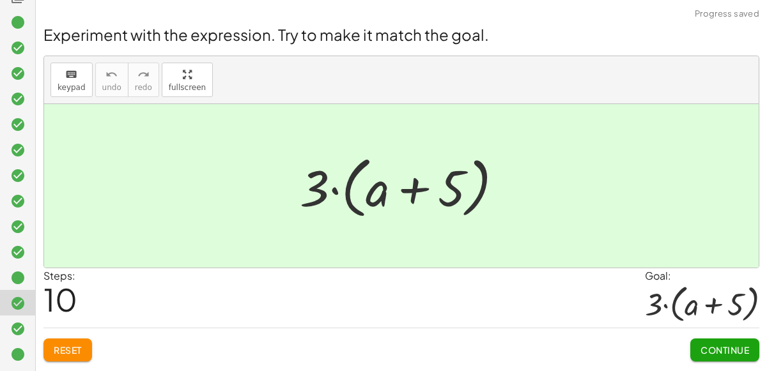
scroll to position [0, 0]
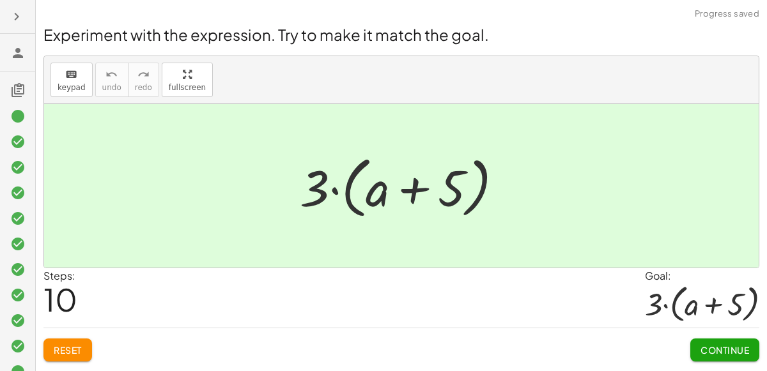
click at [18, 88] on icon at bounding box center [17, 89] width 15 height 15
click at [15, 58] on icon at bounding box center [17, 52] width 15 height 15
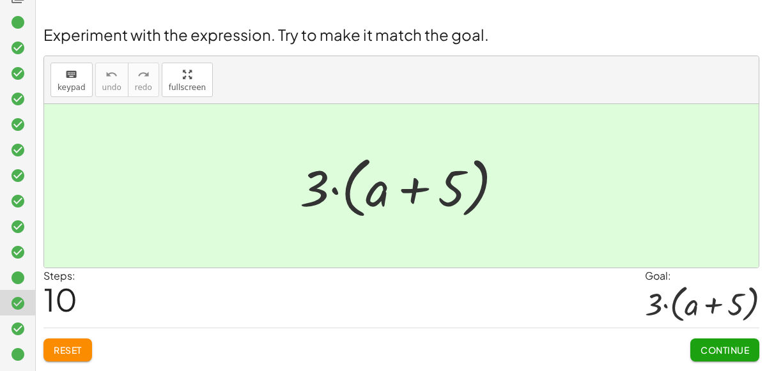
click at [21, 360] on icon at bounding box center [17, 354] width 15 height 15
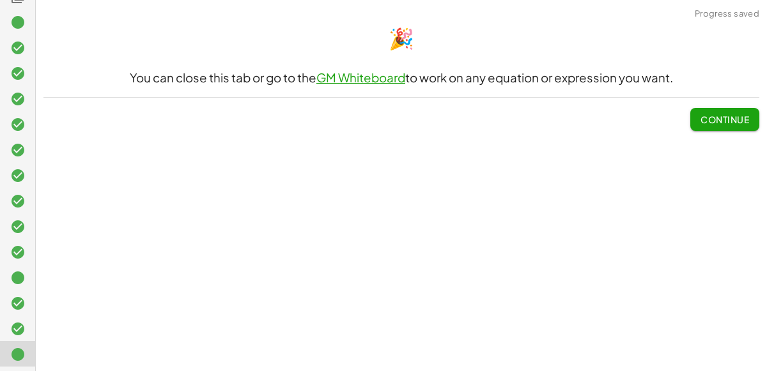
click at [715, 133] on div "🎉 You can close this tab or go to the GM Whiteboard to work on any equation or …" at bounding box center [401, 77] width 731 height 123
click at [738, 116] on span "Continue" at bounding box center [725, 120] width 49 height 12
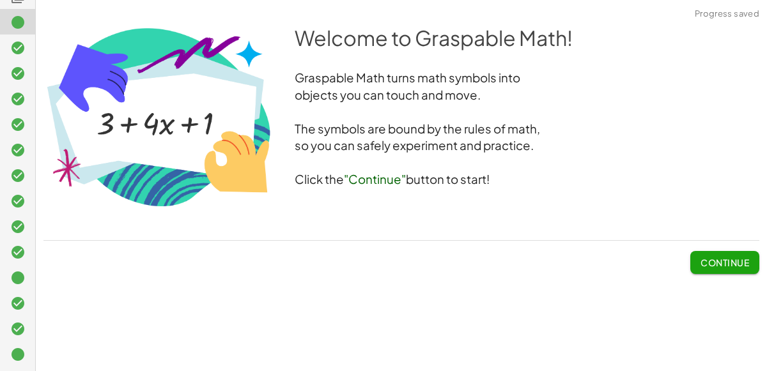
click at [713, 256] on button "Continue" at bounding box center [724, 262] width 69 height 23
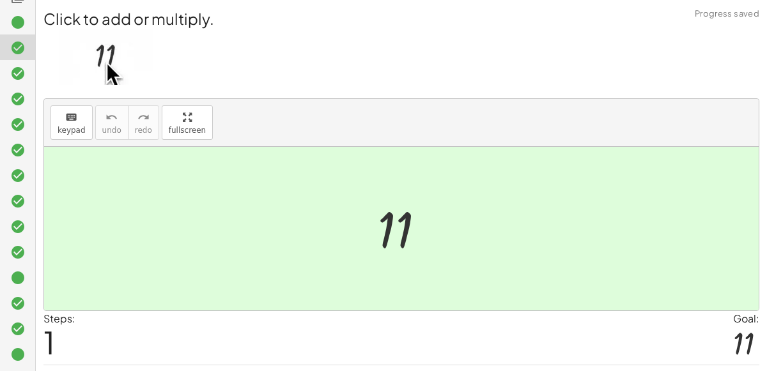
scroll to position [0, 0]
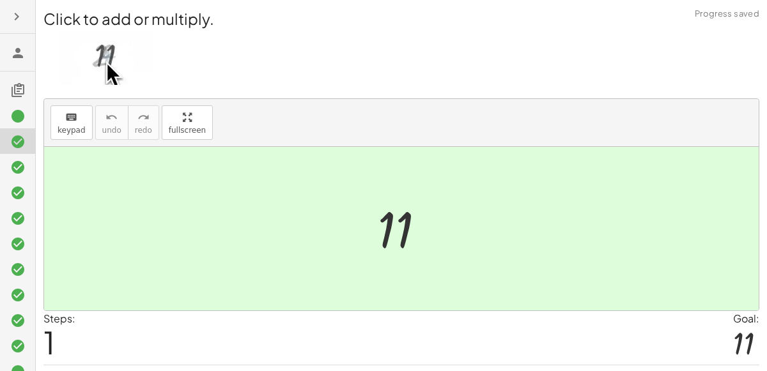
click at [15, 10] on icon "button" at bounding box center [16, 16] width 15 height 15
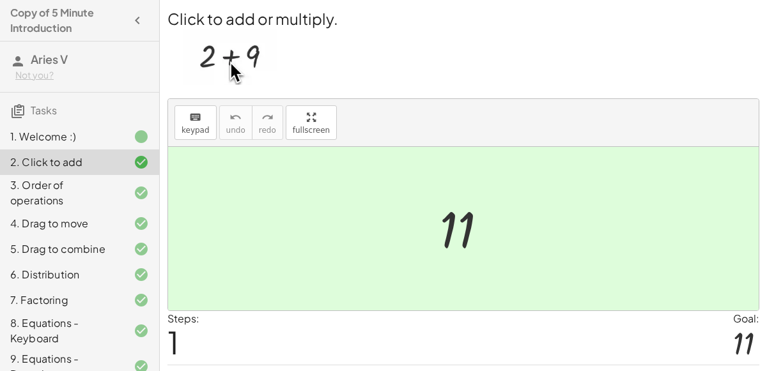
click at [137, 15] on icon "button" at bounding box center [137, 20] width 15 height 15
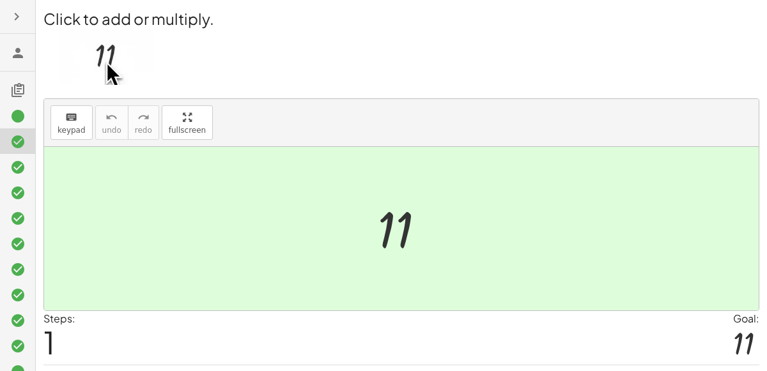
scroll to position [94, 0]
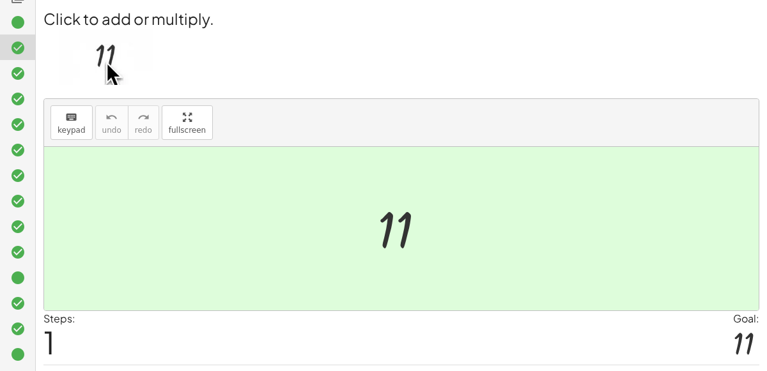
click at [24, 349] on icon at bounding box center [17, 354] width 15 height 15
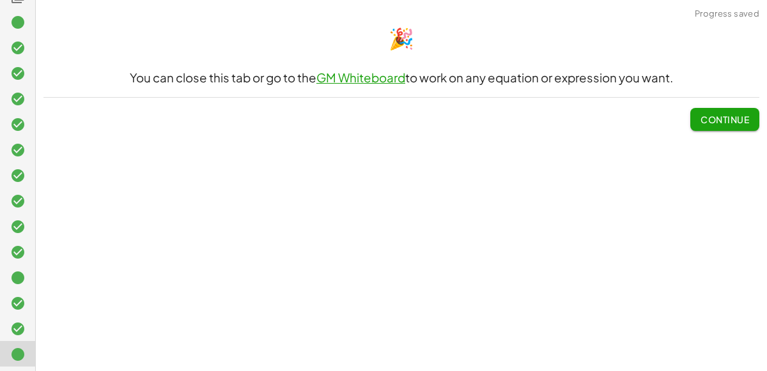
click at [699, 121] on button "Continue" at bounding box center [724, 119] width 69 height 23
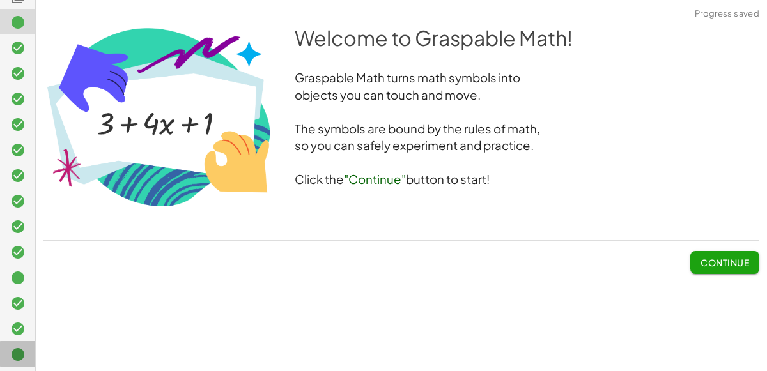
click at [0, 346] on div at bounding box center [17, 354] width 35 height 26
